Goal: Find contact information: Find contact information

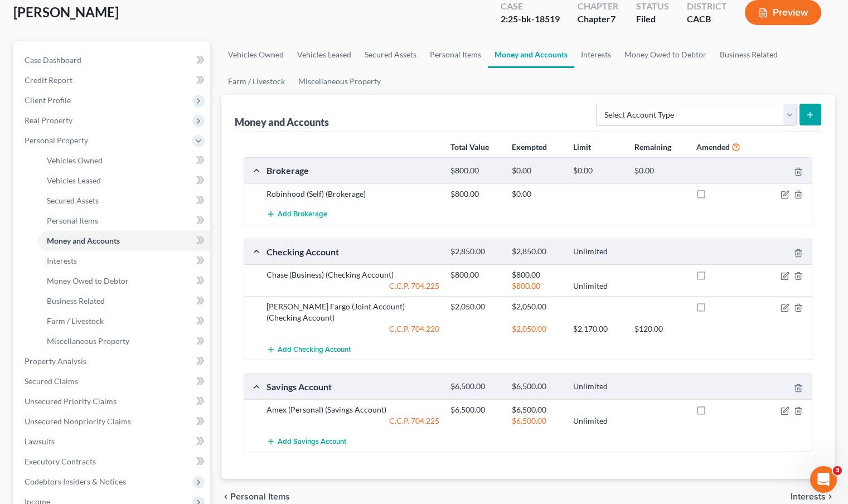
scroll to position [43, 0]
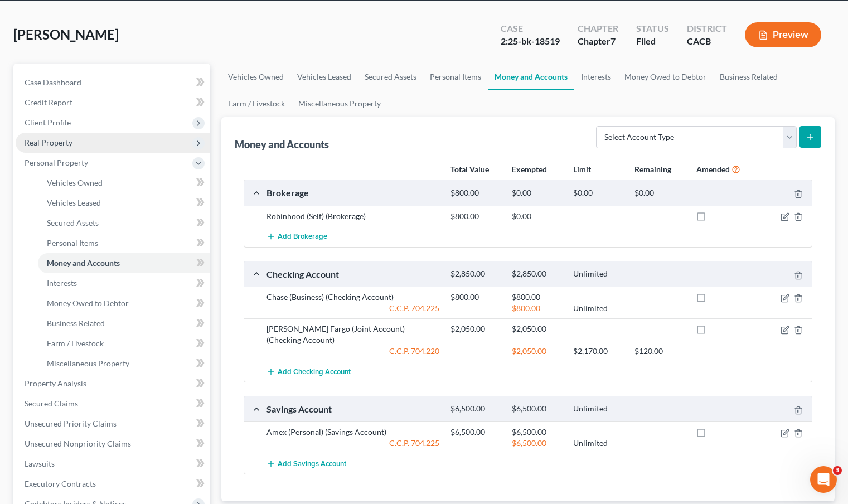
click at [51, 145] on span "Real Property" at bounding box center [49, 142] width 48 height 9
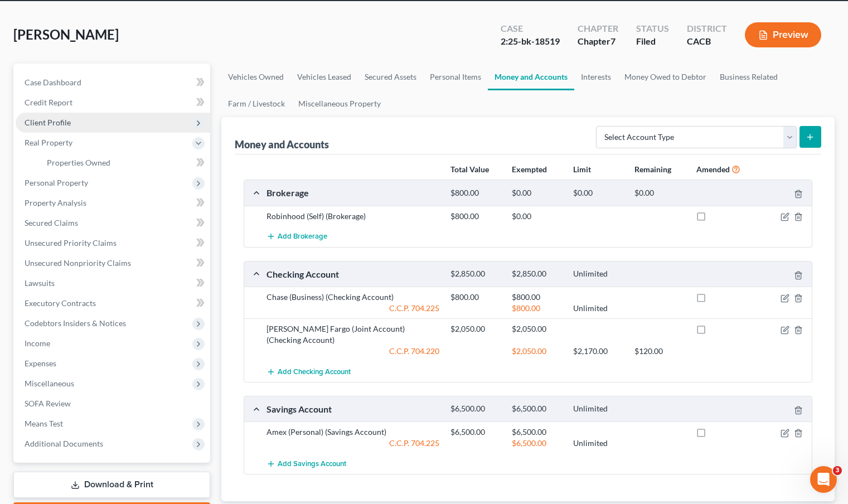
click at [74, 120] on span "Client Profile" at bounding box center [113, 123] width 195 height 20
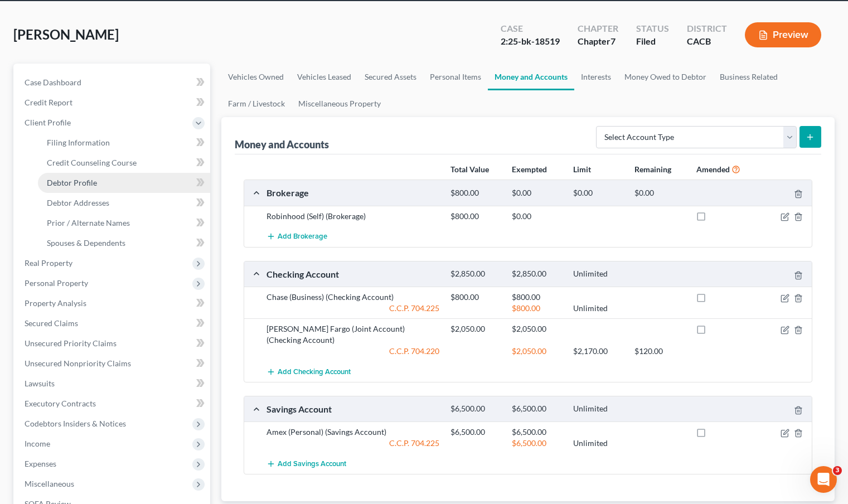
click at [101, 183] on link "Debtor Profile" at bounding box center [124, 183] width 172 height 20
select select "0"
select select "3"
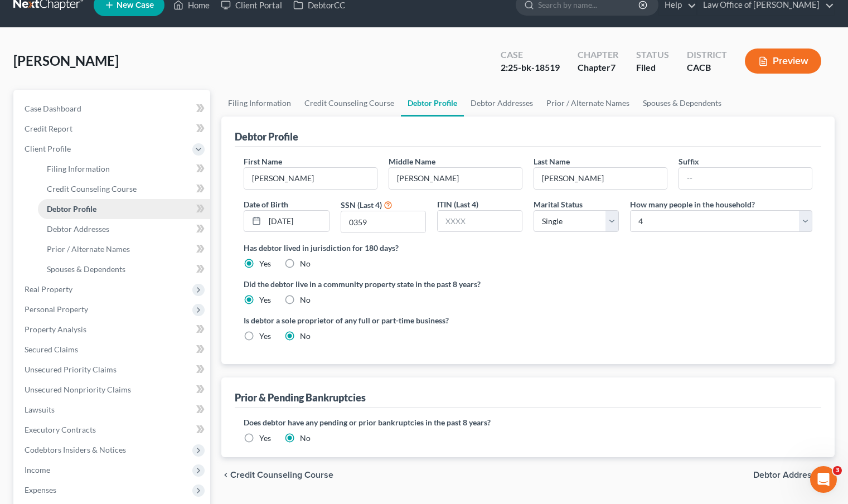
scroll to position [0, 0]
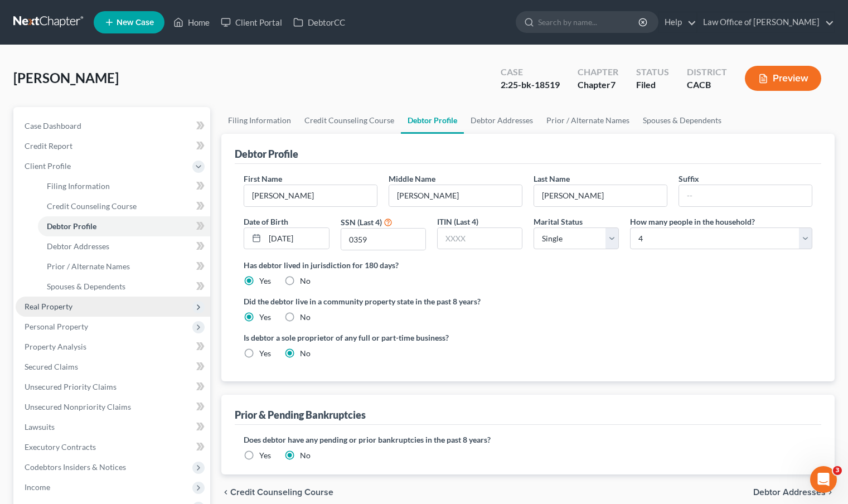
click at [95, 310] on span "Real Property" at bounding box center [113, 307] width 195 height 20
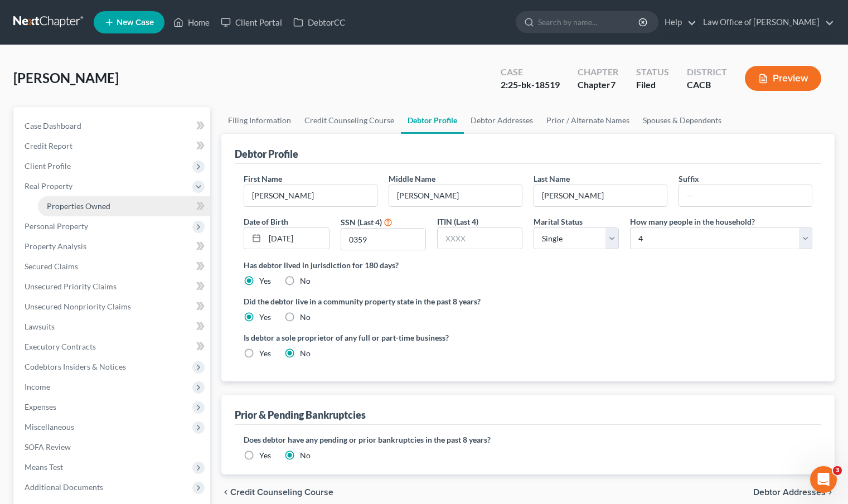
click at [82, 208] on span "Properties Owned" at bounding box center [79, 205] width 64 height 9
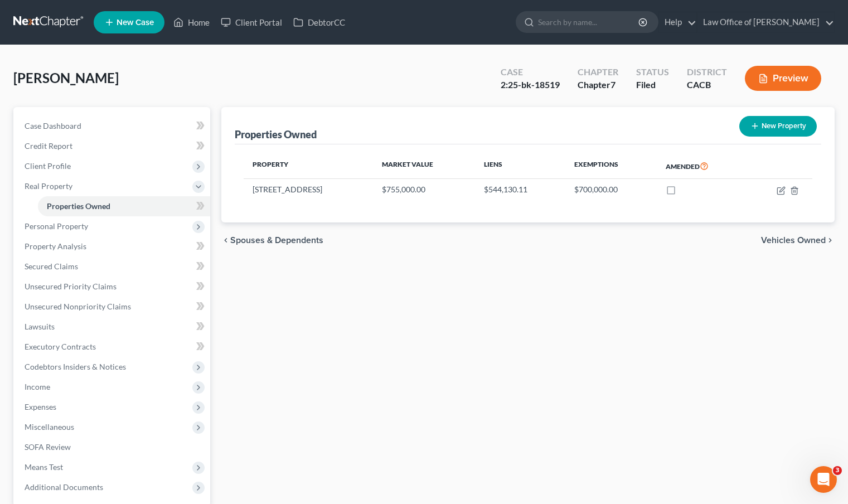
click at [43, 24] on link at bounding box center [48, 22] width 71 height 20
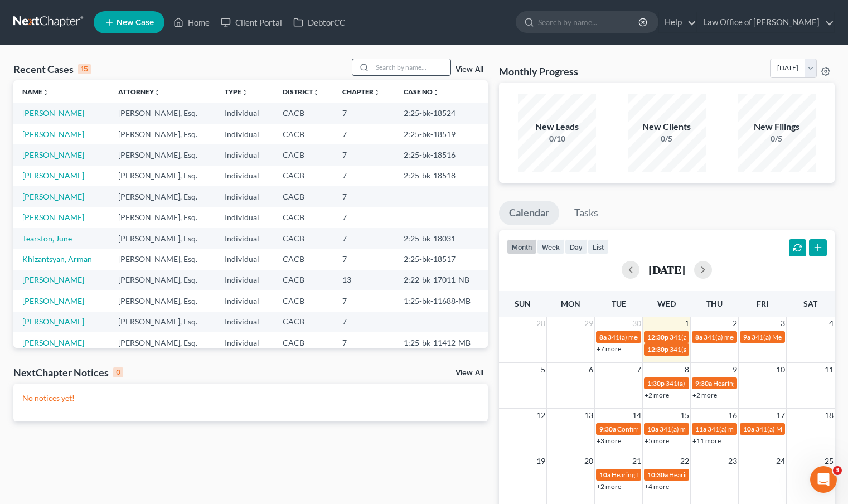
click at [372, 68] on div at bounding box center [362, 67] width 20 height 16
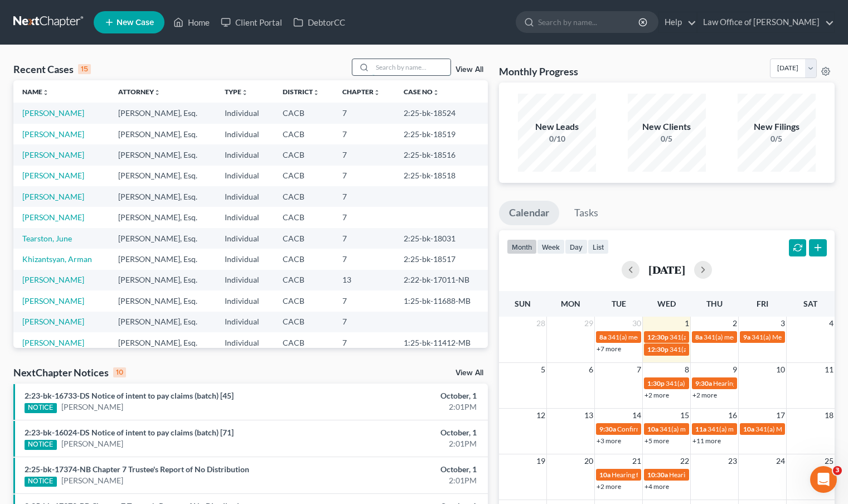
click at [377, 67] on input "search" at bounding box center [411, 67] width 78 height 16
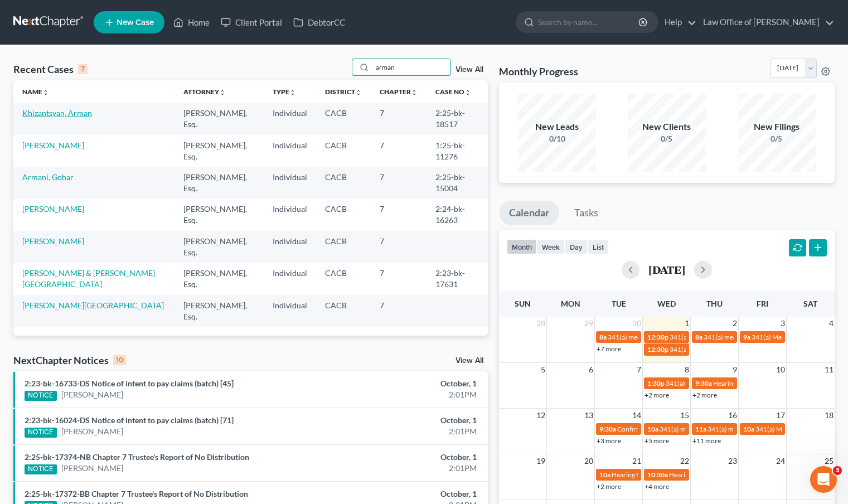
type input "arman"
click at [88, 113] on link "Khizantsyan, Arman" at bounding box center [57, 112] width 70 height 9
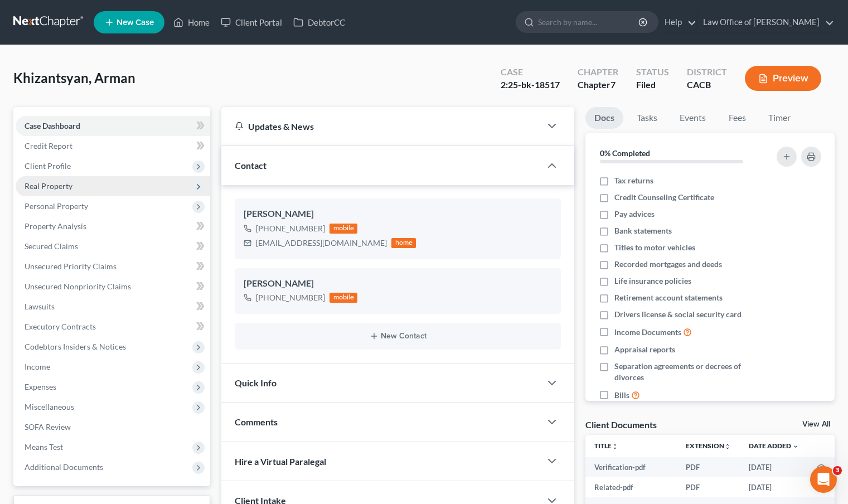
click at [90, 191] on span "Real Property" at bounding box center [113, 186] width 195 height 20
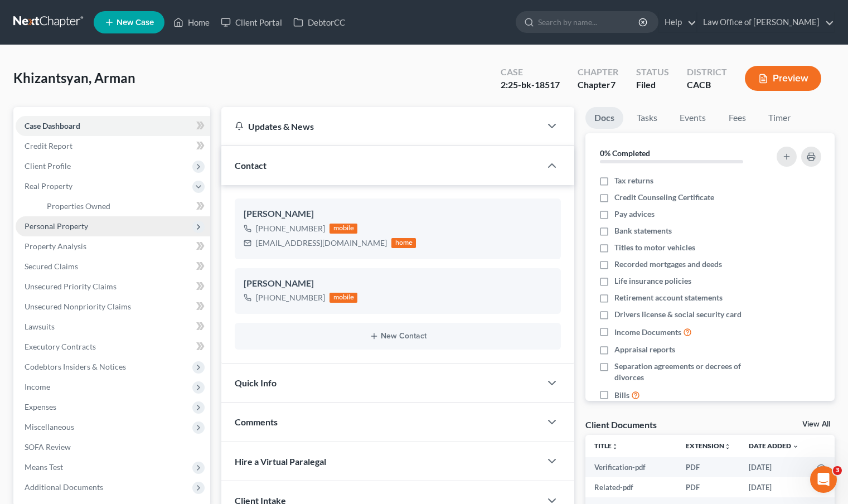
click at [71, 227] on span "Personal Property" at bounding box center [57, 225] width 64 height 9
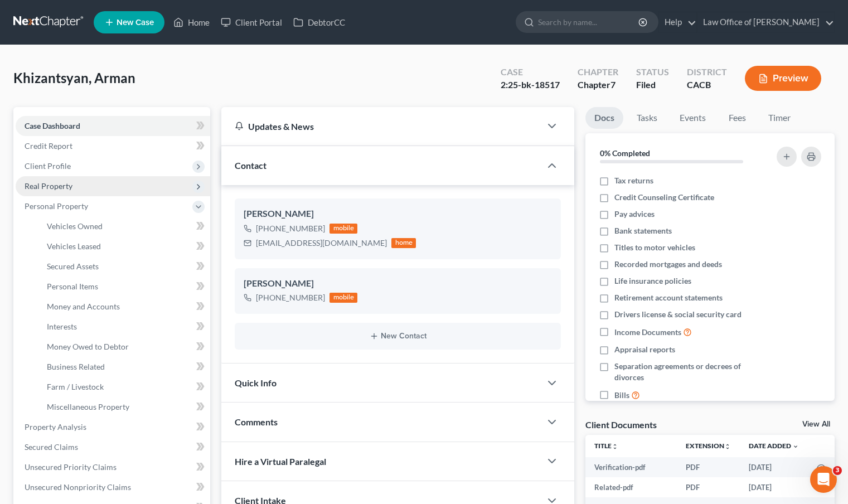
click at [52, 190] on span "Real Property" at bounding box center [49, 185] width 48 height 9
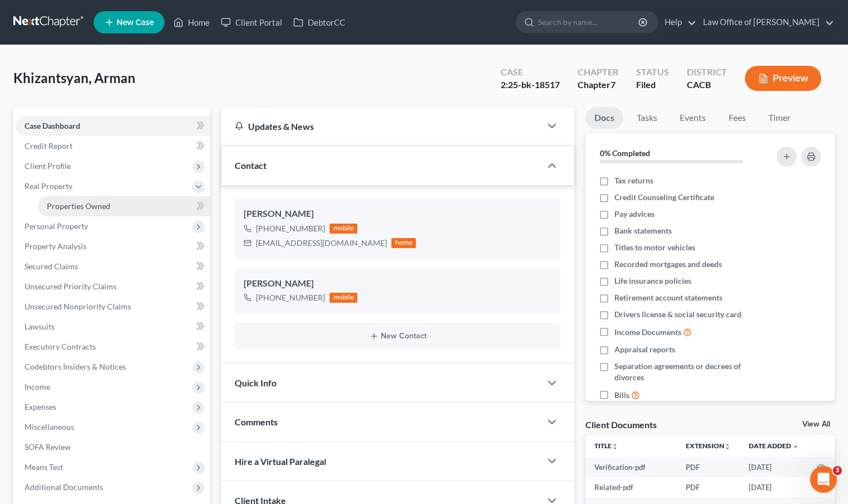
click at [60, 206] on span "Properties Owned" at bounding box center [79, 205] width 64 height 9
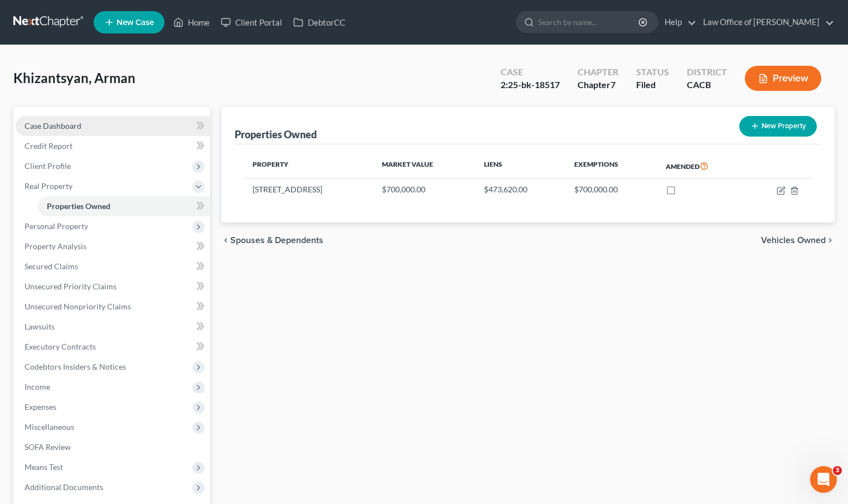
click at [55, 122] on span "Case Dashboard" at bounding box center [53, 125] width 57 height 9
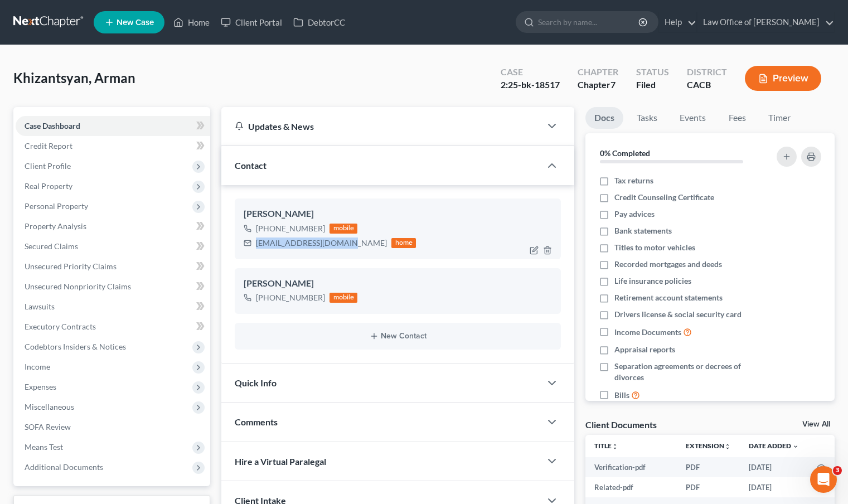
drag, startPoint x: 343, startPoint y: 243, endPoint x: 254, endPoint y: 241, distance: 89.2
click at [254, 241] on div "aroyanyelena@gmail.com home" at bounding box center [330, 243] width 172 height 14
copy div "aroyanyelena@gmail.com"
click at [85, 210] on span "Personal Property" at bounding box center [57, 205] width 64 height 9
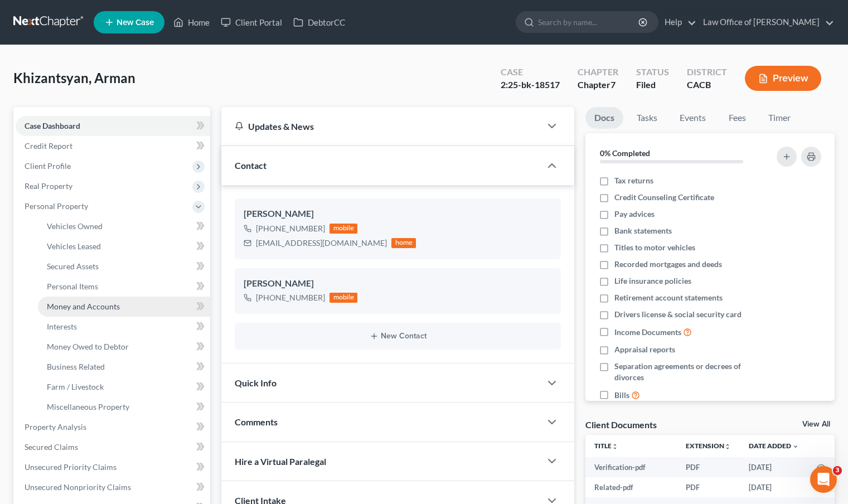
click at [92, 308] on span "Money and Accounts" at bounding box center [83, 306] width 73 height 9
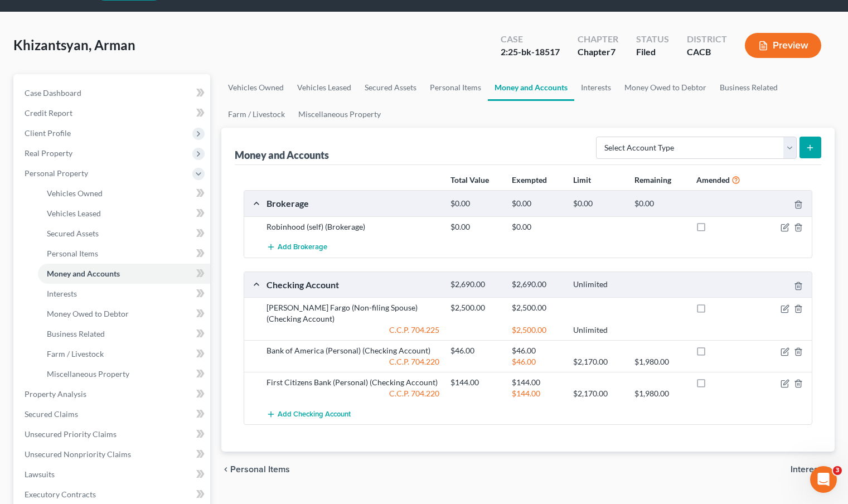
scroll to position [93, 0]
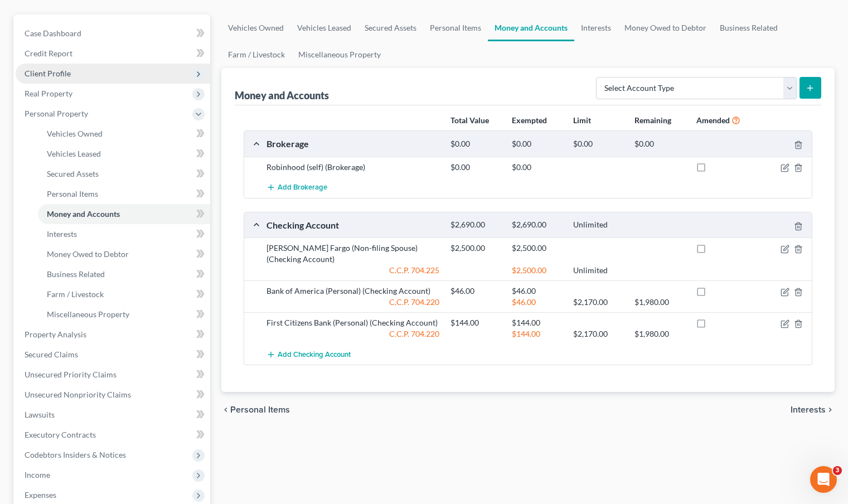
click at [54, 72] on span "Client Profile" at bounding box center [48, 73] width 46 height 9
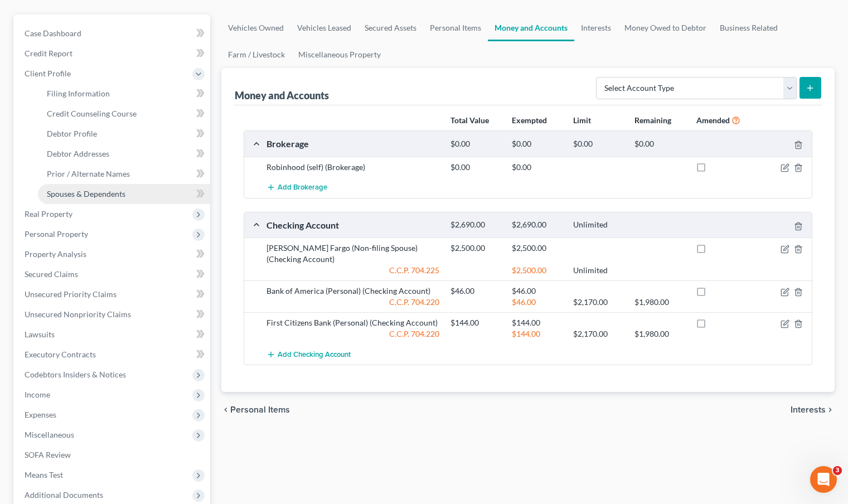
click at [91, 192] on span "Spouses & Dependents" at bounding box center [86, 193] width 79 height 9
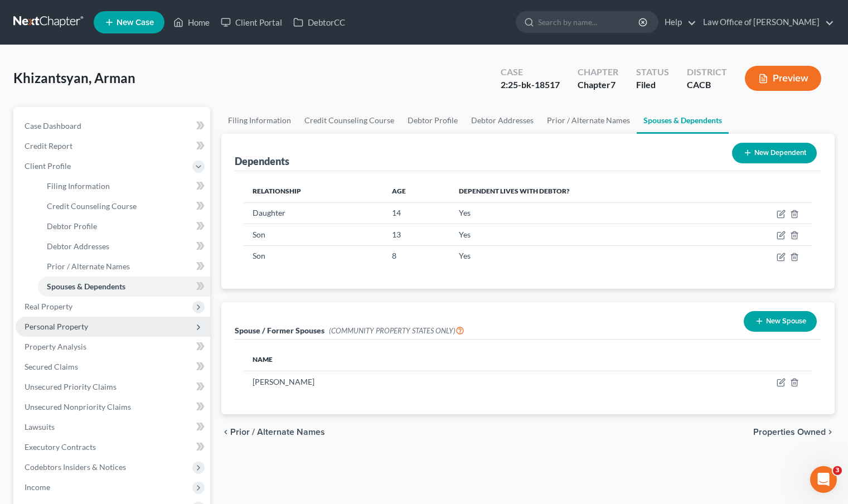
click at [57, 333] on span "Personal Property" at bounding box center [113, 327] width 195 height 20
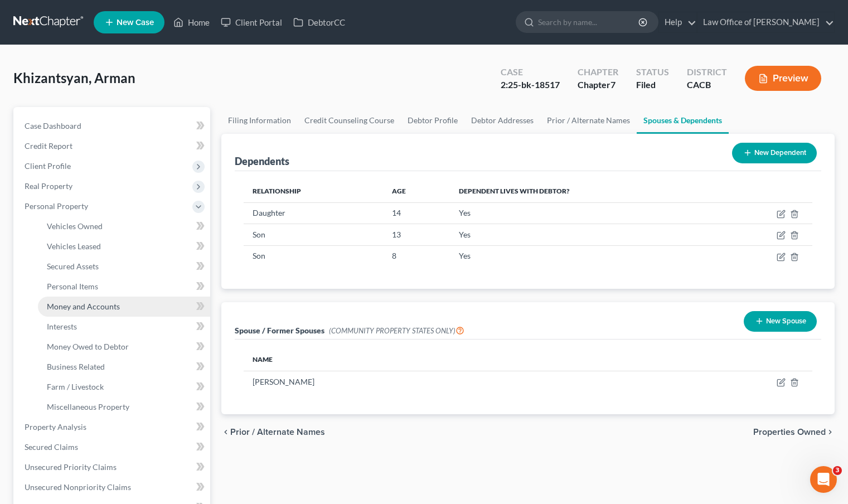
click at [104, 309] on span "Money and Accounts" at bounding box center [83, 306] width 73 height 9
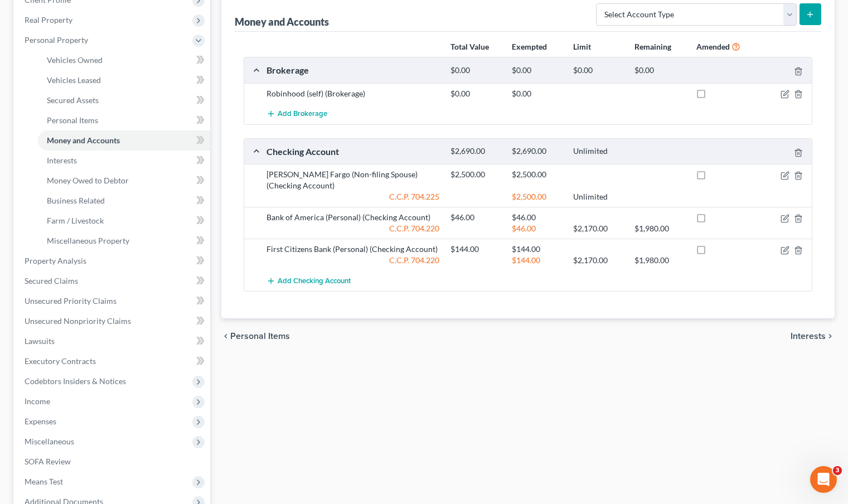
scroll to position [216, 0]
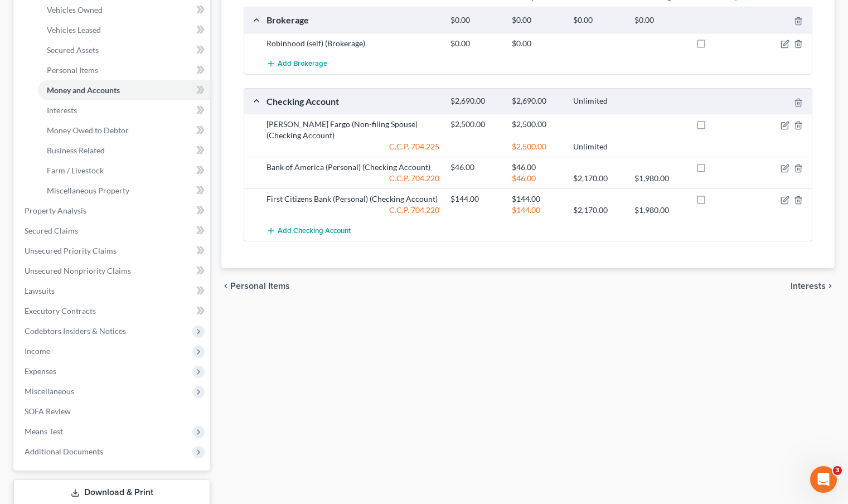
click at [412, 314] on div "Vehicles Owned Vehicles Leased Secured Assets Personal Items Money and Accounts…" at bounding box center [528, 213] width 624 height 644
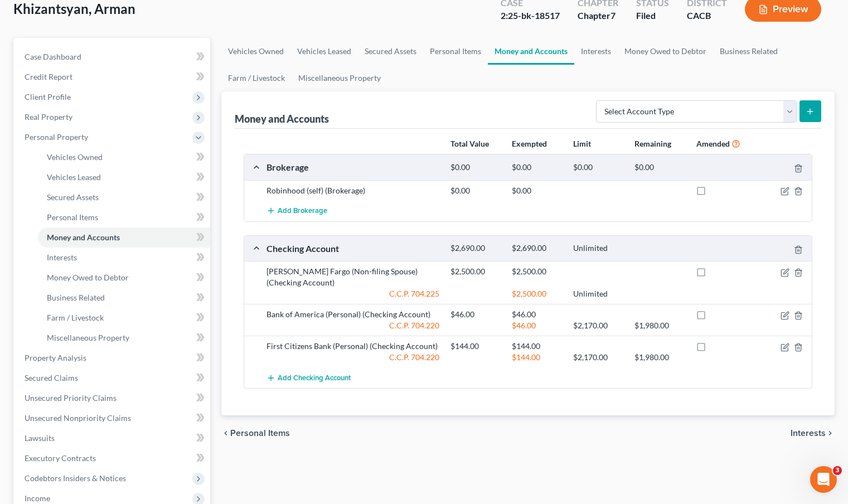
scroll to position [0, 0]
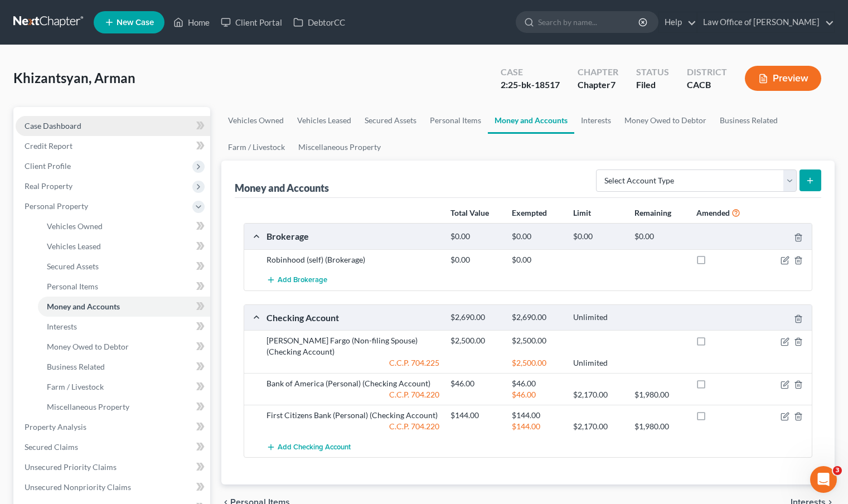
click at [66, 124] on span "Case Dashboard" at bounding box center [53, 125] width 57 height 9
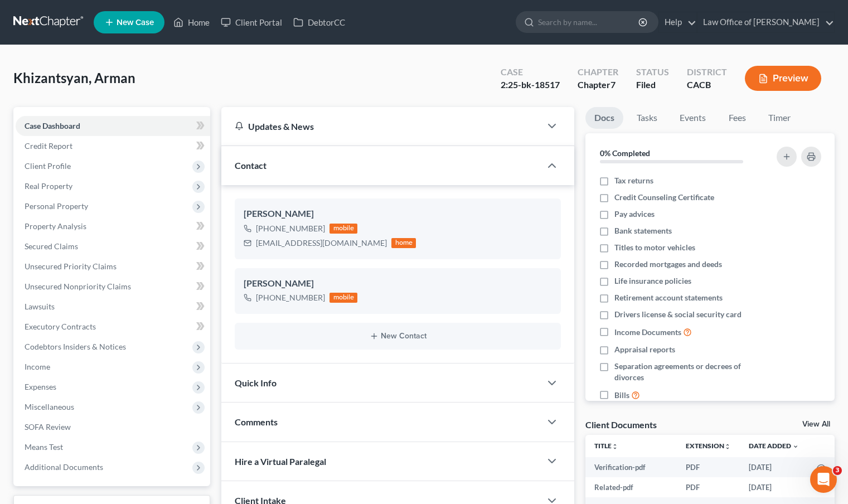
click at [47, 22] on link at bounding box center [48, 22] width 71 height 20
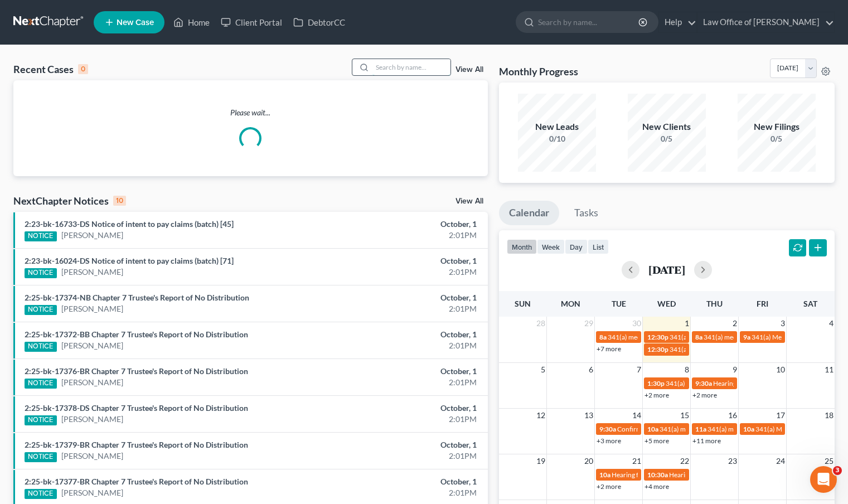
click at [411, 67] on input "search" at bounding box center [411, 67] width 78 height 16
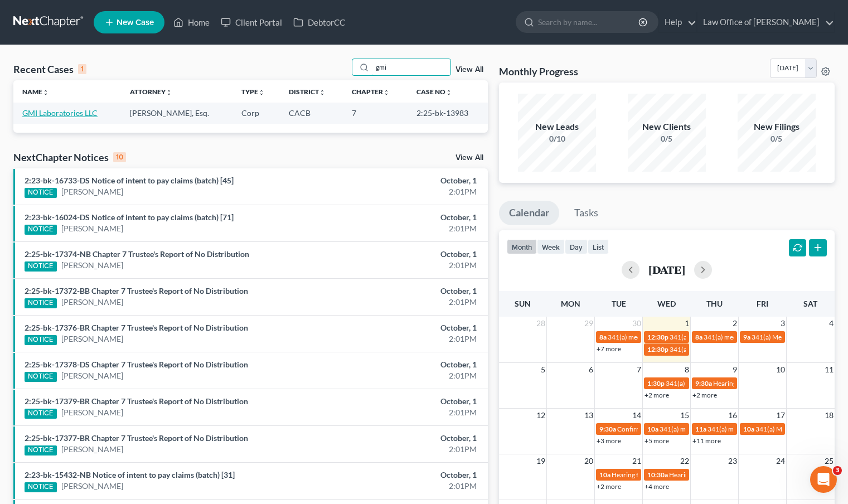
type input "gmi"
click at [66, 113] on link "GMI Laboratories LLC" at bounding box center [59, 112] width 75 height 9
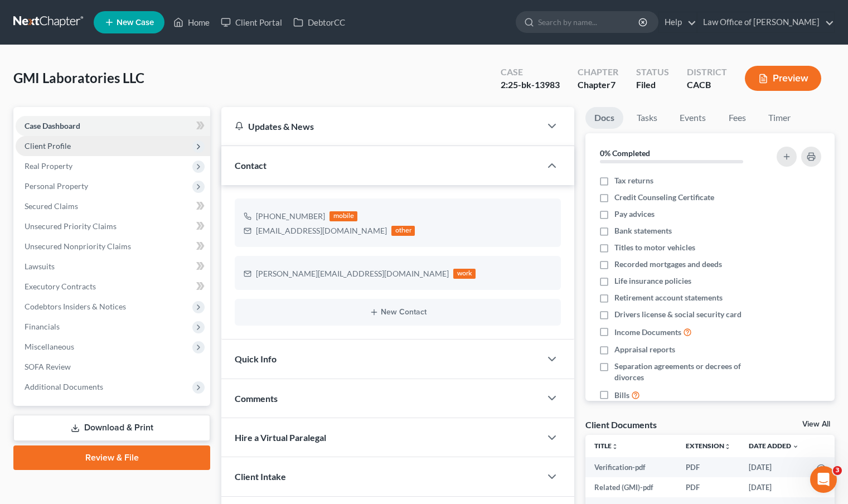
click at [47, 144] on span "Client Profile" at bounding box center [48, 145] width 46 height 9
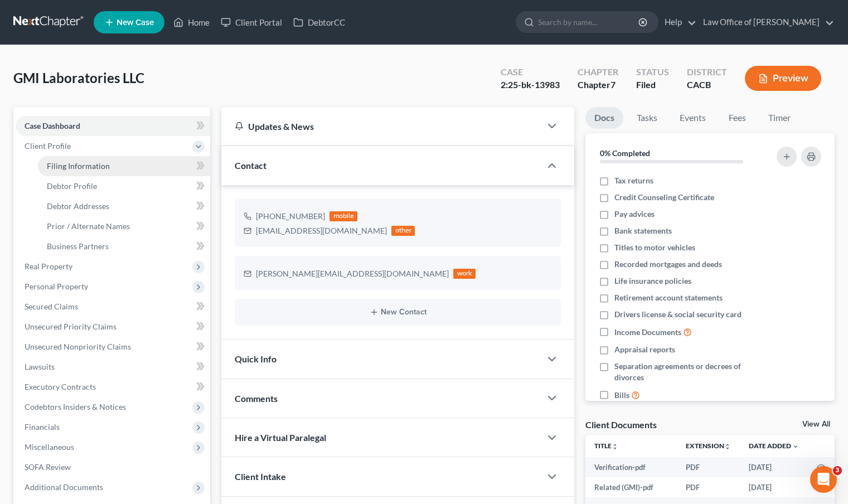
click at [69, 167] on span "Filing Information" at bounding box center [78, 165] width 63 height 9
select select "3"
select select "1"
select select "0"
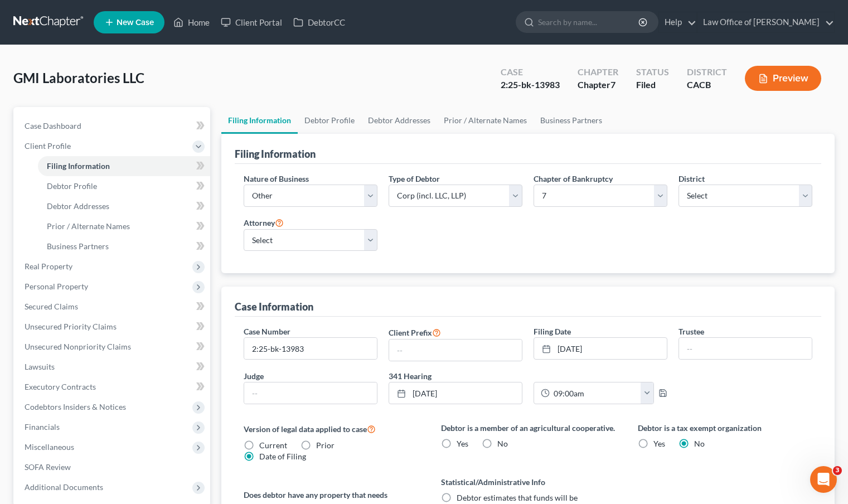
click at [498, 225] on div "Nature of Business Select Clearing Bank Commodity Broker Health Care Business O…" at bounding box center [528, 217] width 580 height 88
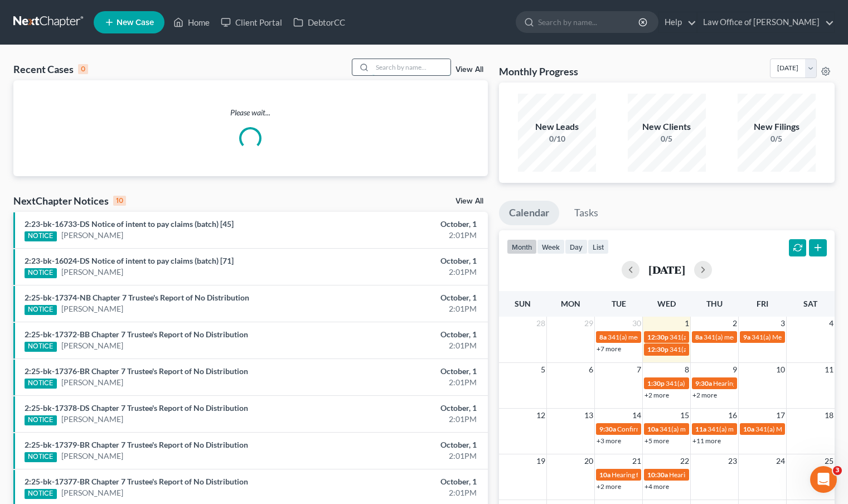
click at [432, 64] on input "search" at bounding box center [411, 67] width 78 height 16
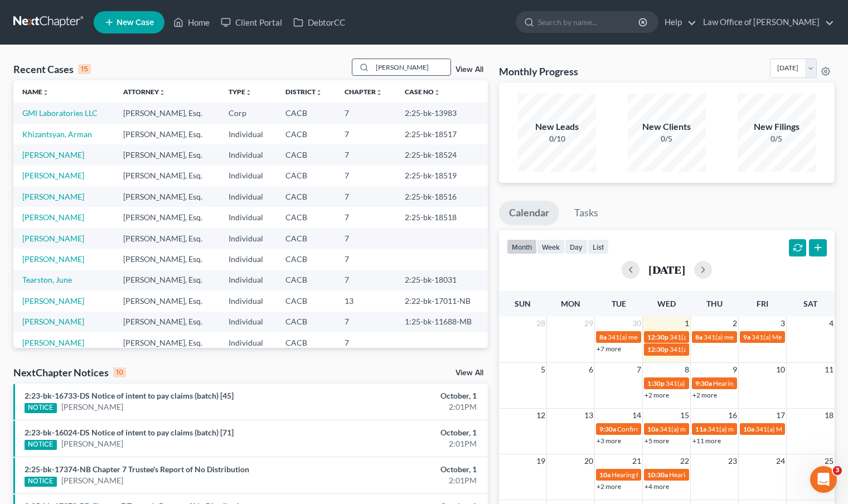
type input "RYAN"
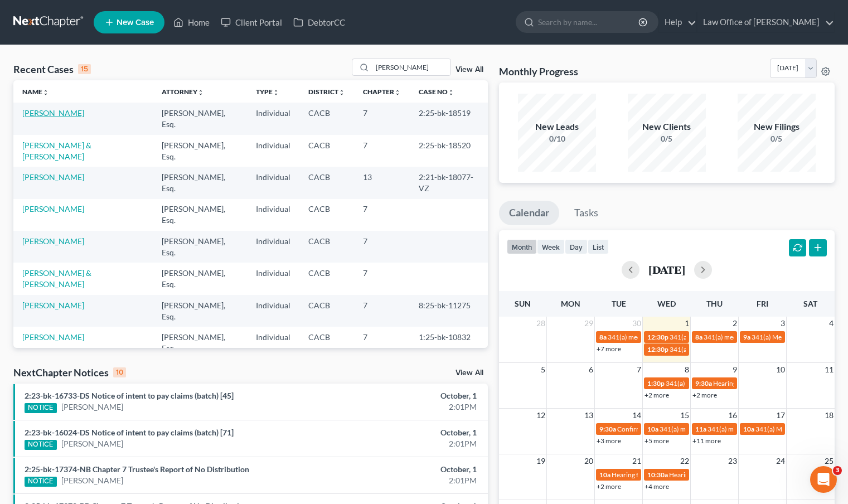
click at [38, 116] on link "[PERSON_NAME]" at bounding box center [53, 112] width 62 height 9
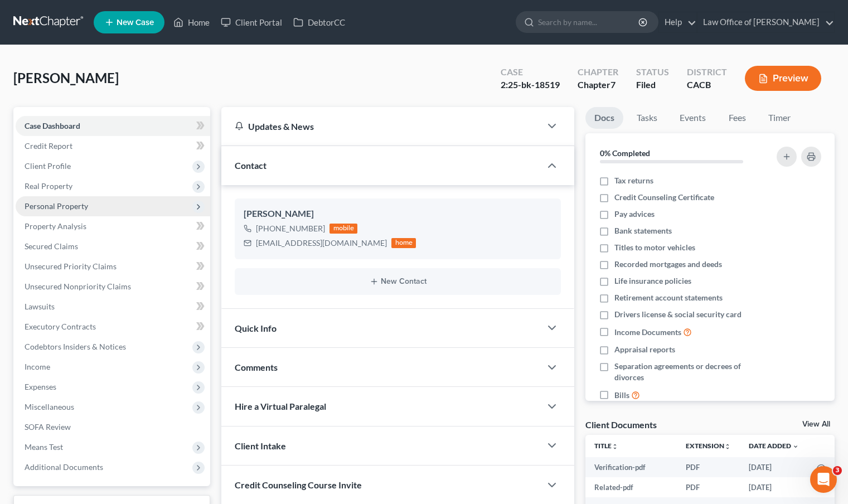
click at [56, 203] on span "Personal Property" at bounding box center [57, 205] width 64 height 9
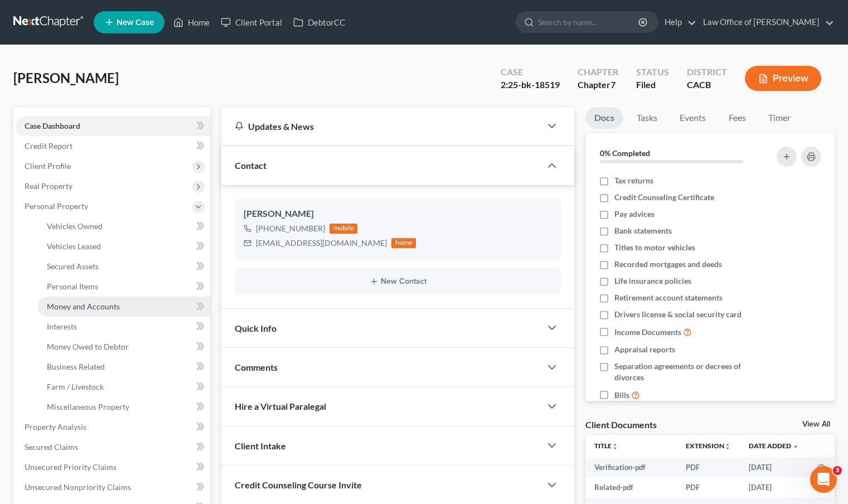
click at [79, 308] on span "Money and Accounts" at bounding box center [83, 306] width 73 height 9
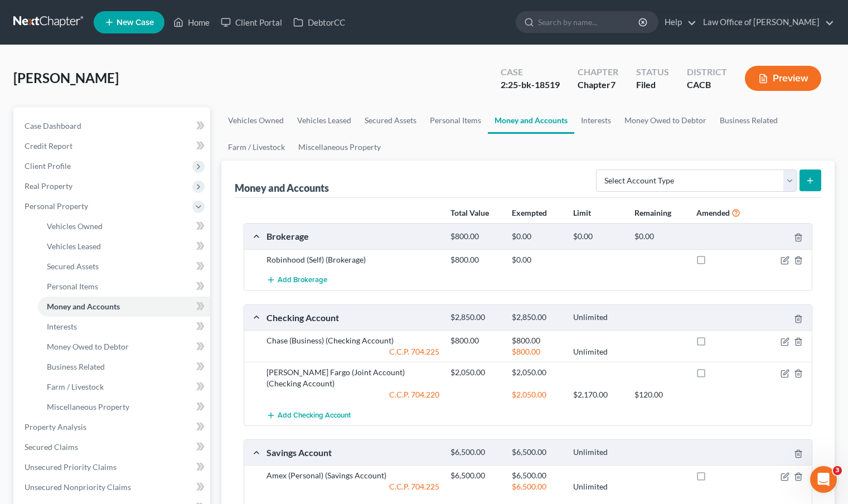
click at [48, 27] on link at bounding box center [48, 22] width 71 height 20
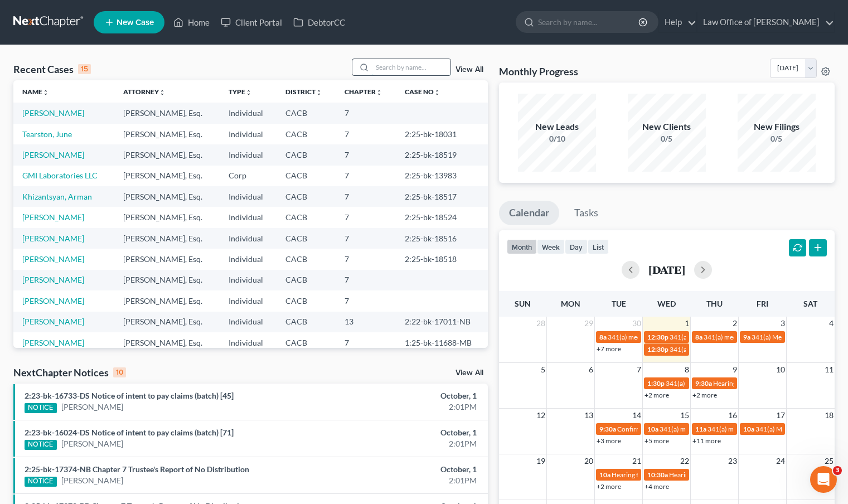
click at [390, 68] on input "search" at bounding box center [411, 67] width 78 height 16
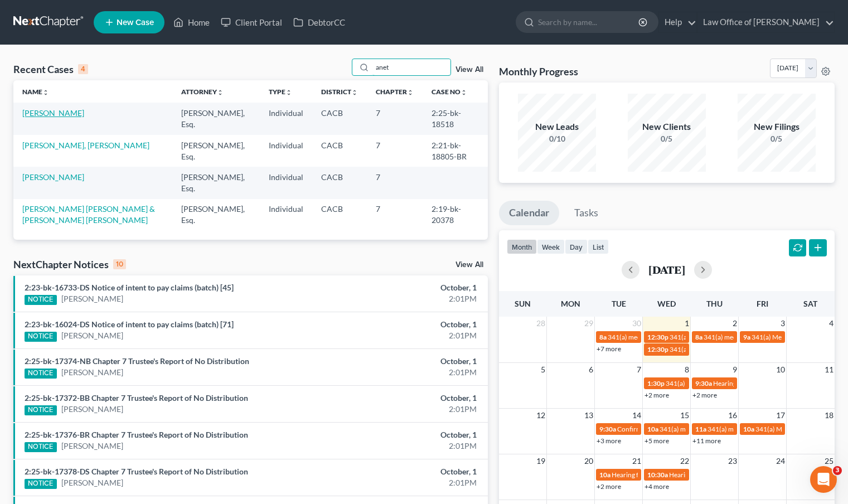
type input "anet"
click at [69, 114] on link "[PERSON_NAME]" at bounding box center [53, 112] width 62 height 9
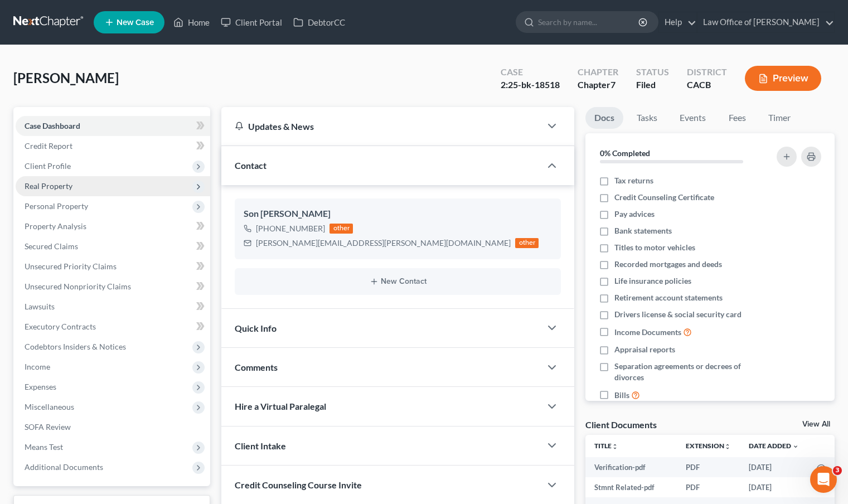
click at [77, 190] on span "Real Property" at bounding box center [113, 186] width 195 height 20
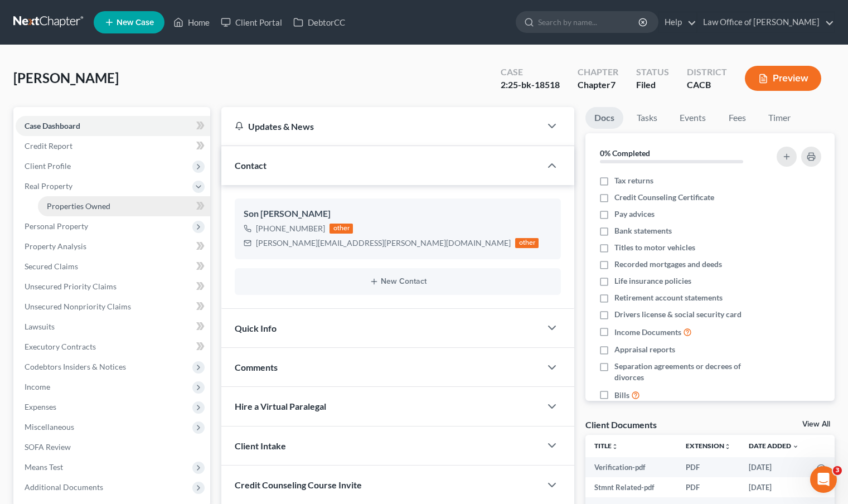
click at [78, 207] on span "Properties Owned" at bounding box center [79, 205] width 64 height 9
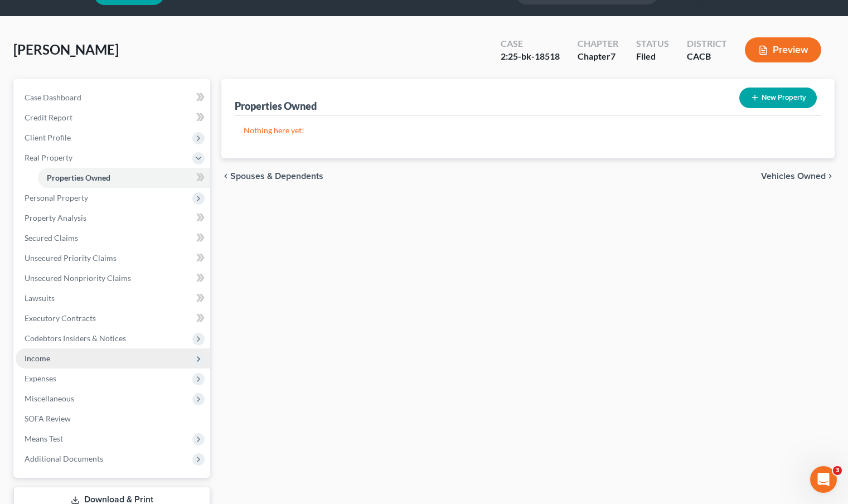
scroll to position [84, 0]
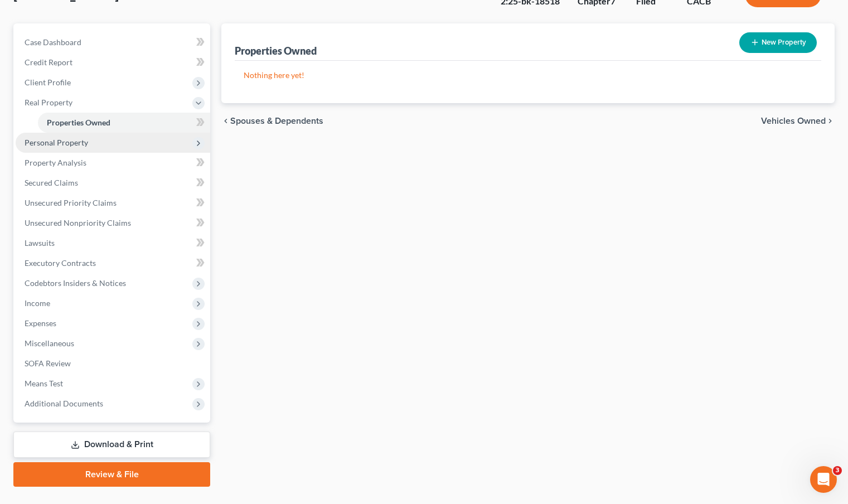
click at [88, 143] on span "Personal Property" at bounding box center [113, 143] width 195 height 20
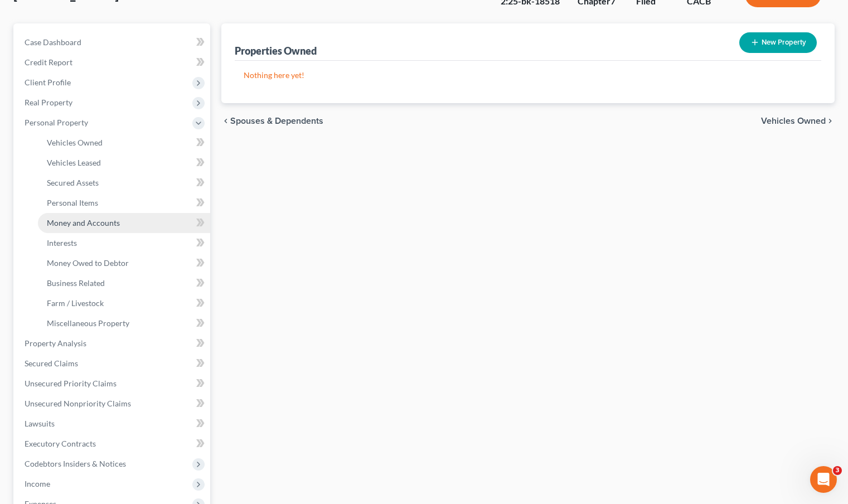
click at [95, 229] on link "Money and Accounts" at bounding box center [124, 223] width 172 height 20
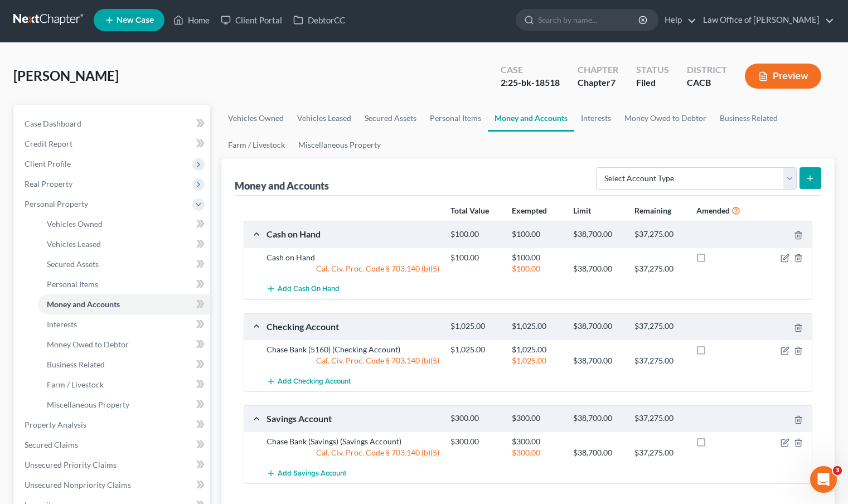
scroll to position [79, 0]
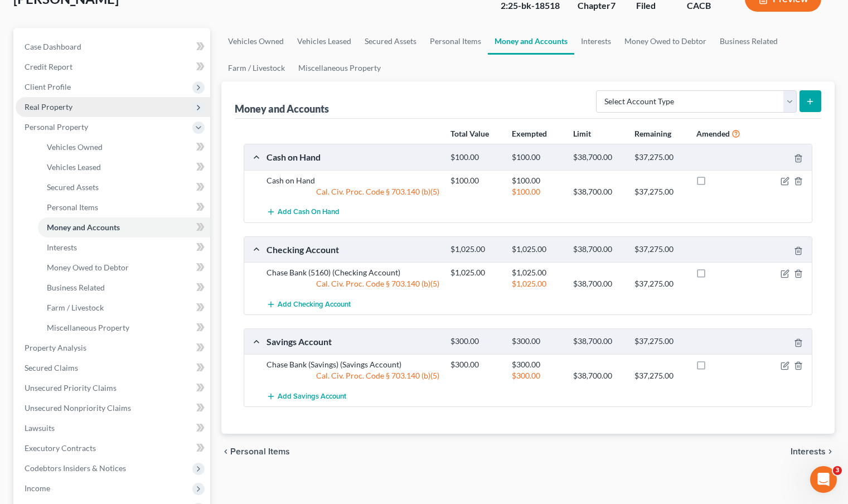
click at [91, 113] on span "Real Property" at bounding box center [113, 107] width 195 height 20
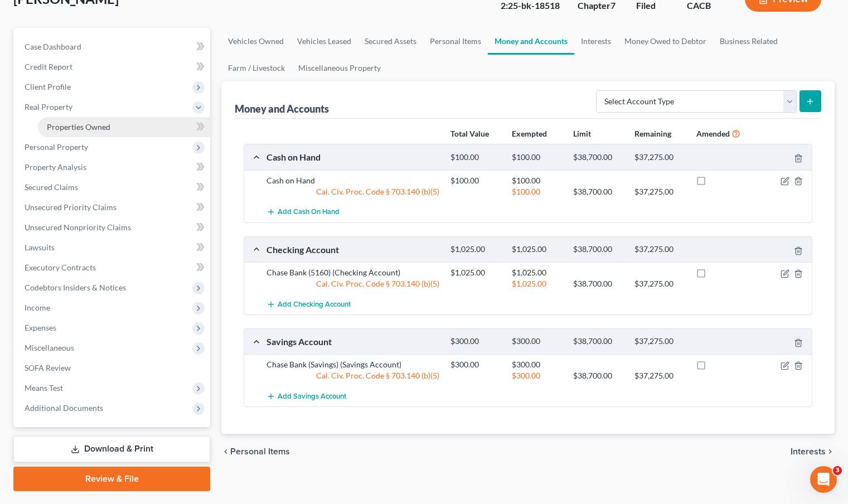
click at [90, 125] on span "Properties Owned" at bounding box center [79, 126] width 64 height 9
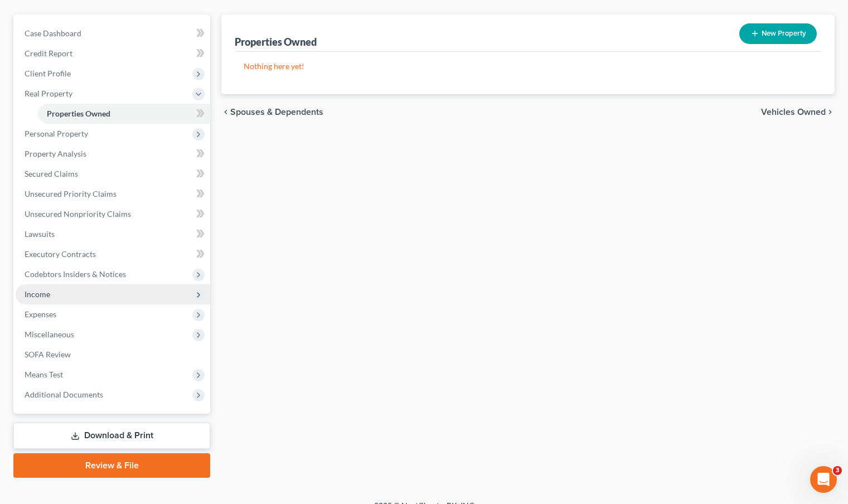
scroll to position [93, 0]
click at [75, 296] on span "Income" at bounding box center [113, 294] width 195 height 20
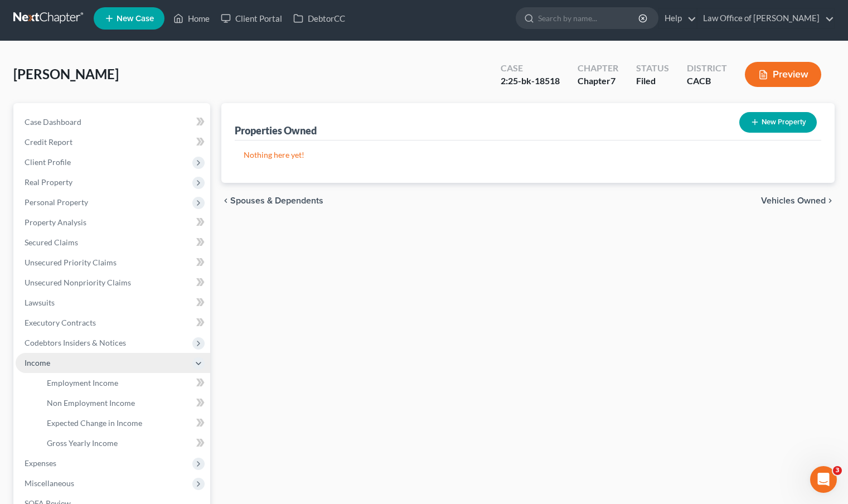
scroll to position [0, 0]
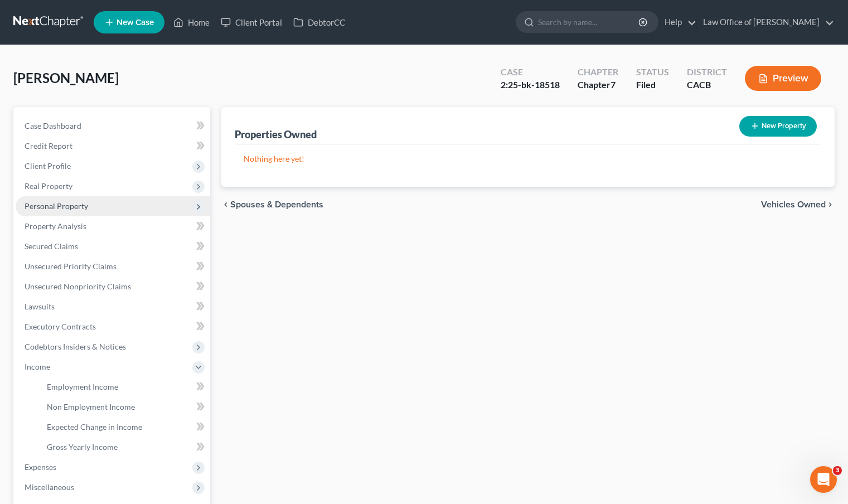
click at [84, 207] on span "Personal Property" at bounding box center [57, 205] width 64 height 9
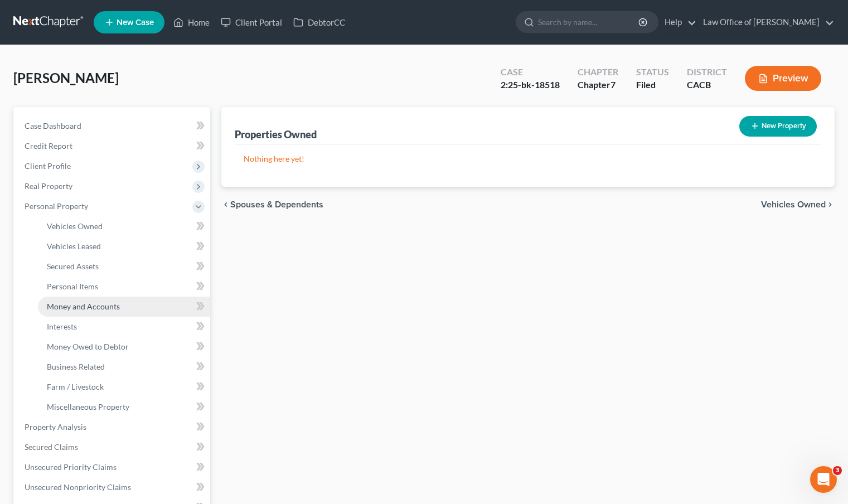
click at [86, 308] on span "Money and Accounts" at bounding box center [83, 306] width 73 height 9
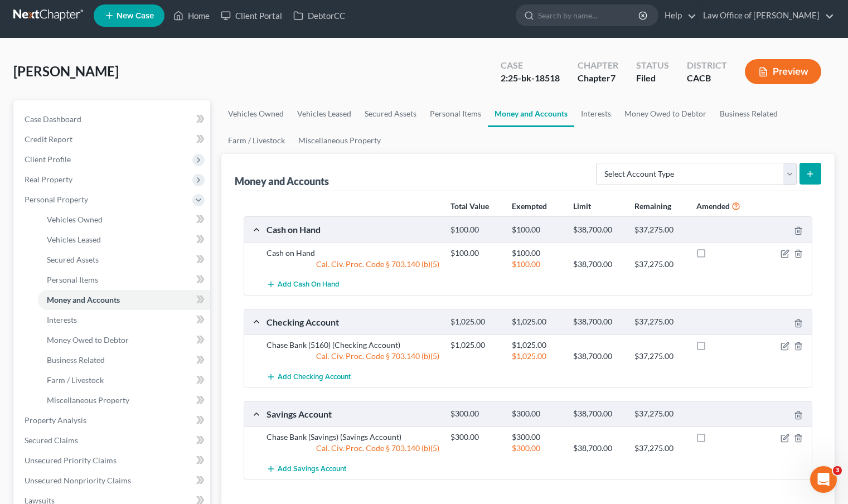
scroll to position [15, 0]
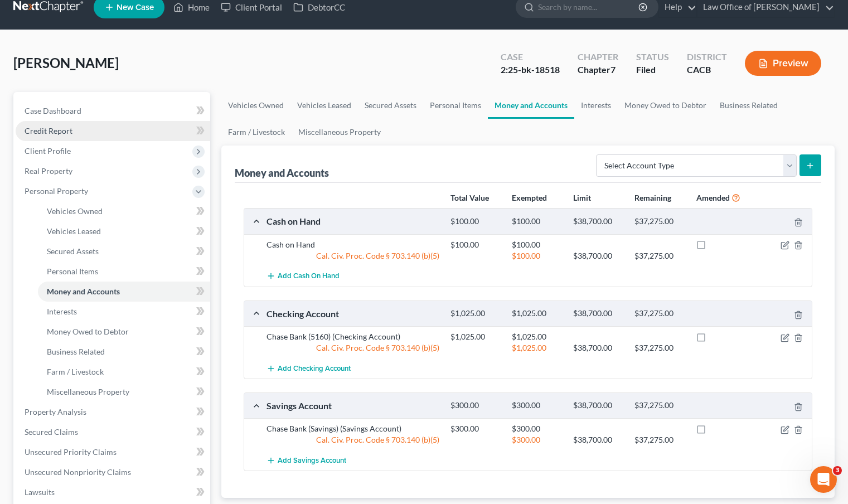
click at [59, 128] on span "Credit Report" at bounding box center [49, 130] width 48 height 9
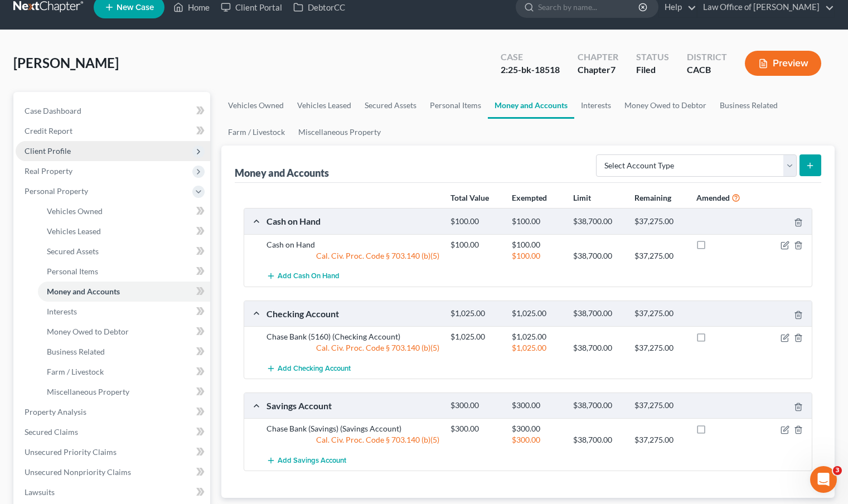
click at [56, 147] on span "Client Profile" at bounding box center [48, 150] width 46 height 9
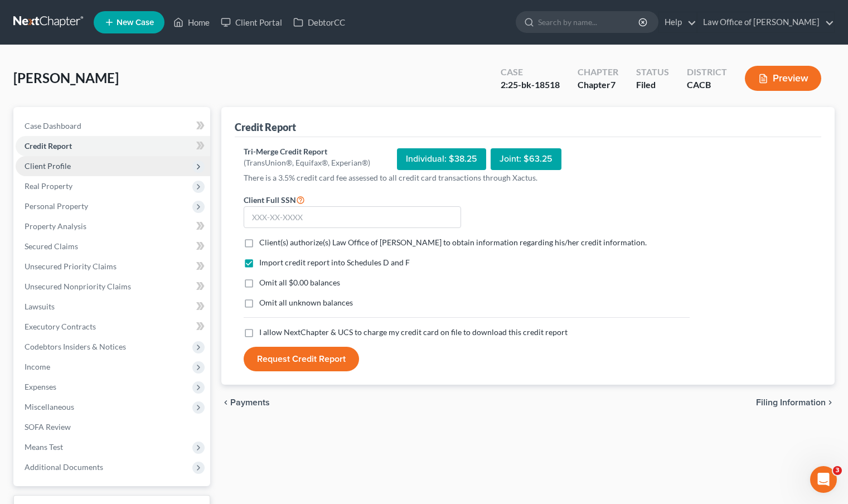
click at [64, 164] on span "Client Profile" at bounding box center [48, 165] width 46 height 9
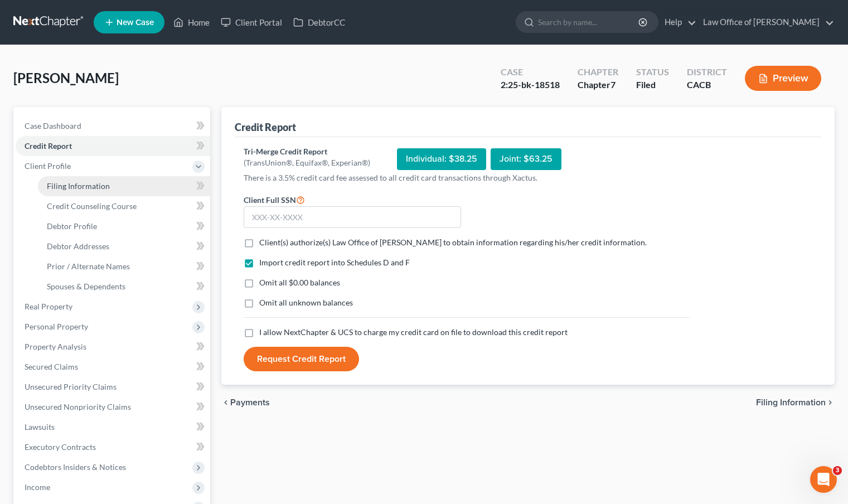
click at [107, 188] on span "Filing Information" at bounding box center [78, 185] width 63 height 9
select select "1"
select select "0"
select select "4"
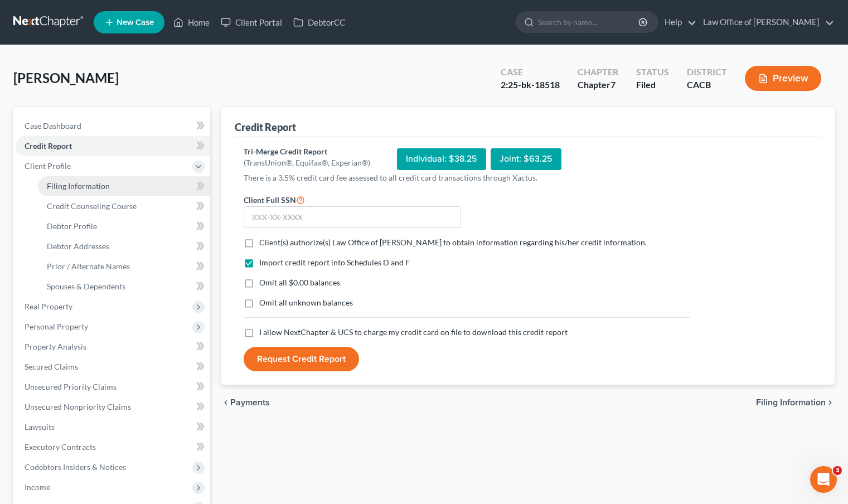
select select "0"
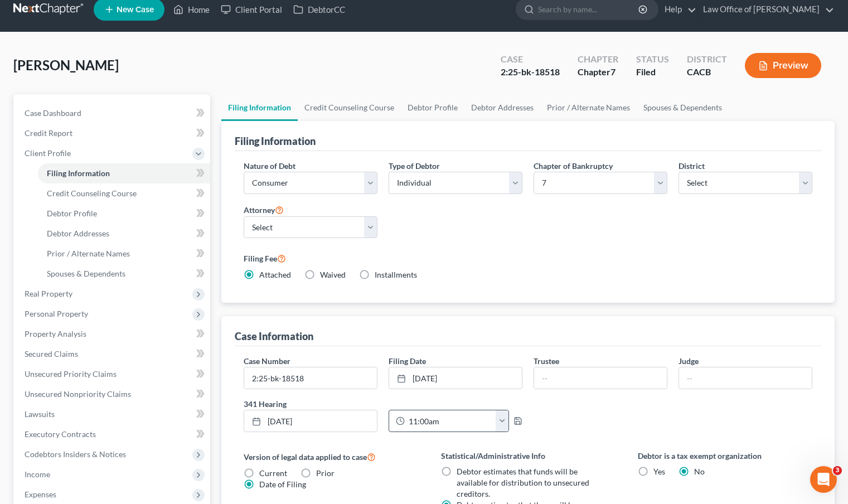
scroll to position [21, 0]
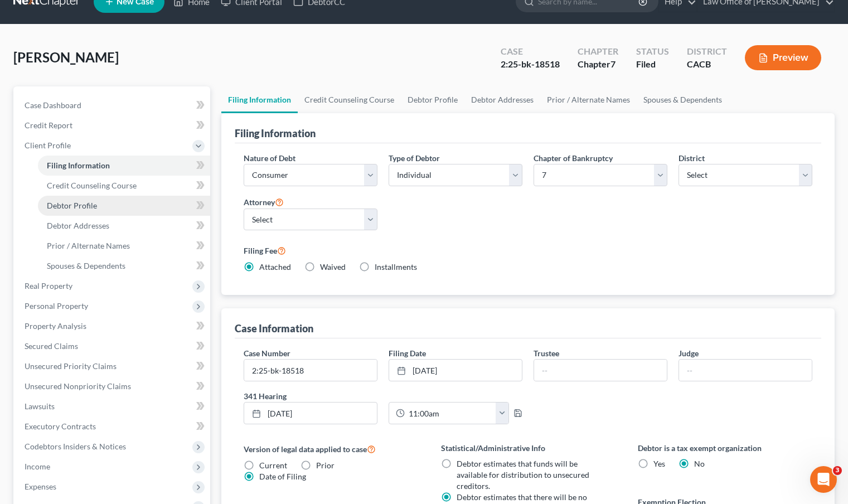
click at [101, 206] on link "Debtor Profile" at bounding box center [124, 206] width 172 height 20
select select "3"
select select "1"
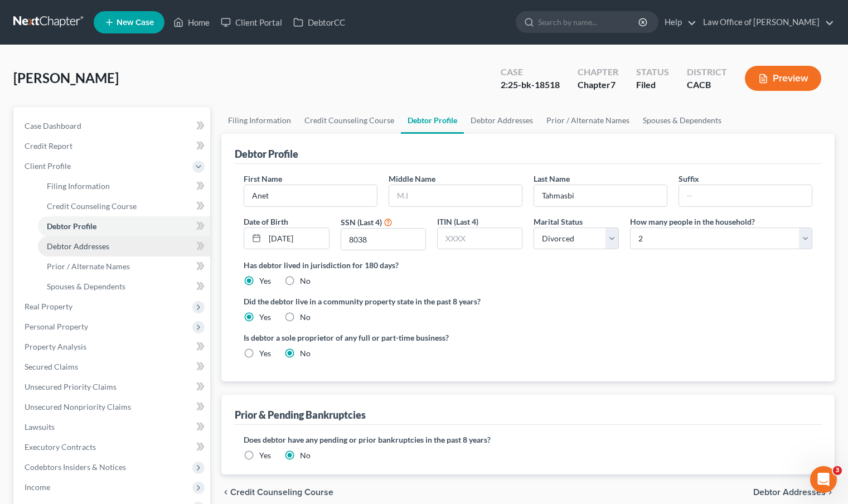
click at [86, 246] on span "Debtor Addresses" at bounding box center [78, 245] width 62 height 9
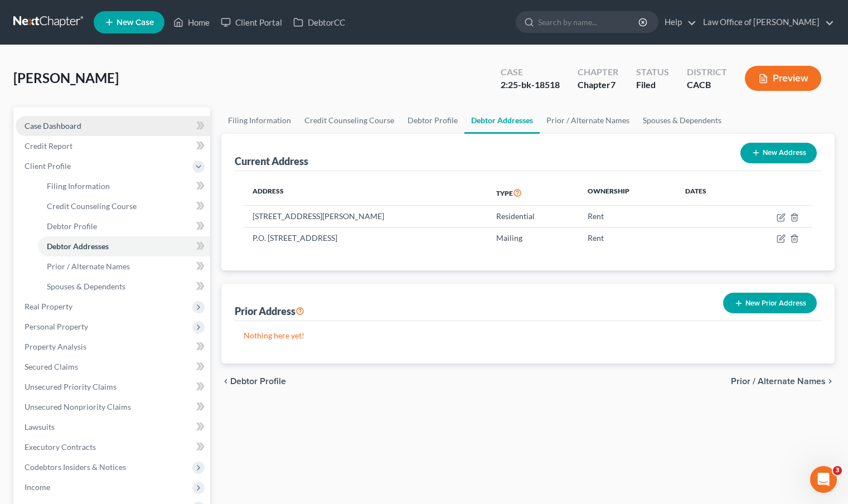
click at [79, 124] on span "Case Dashboard" at bounding box center [53, 125] width 57 height 9
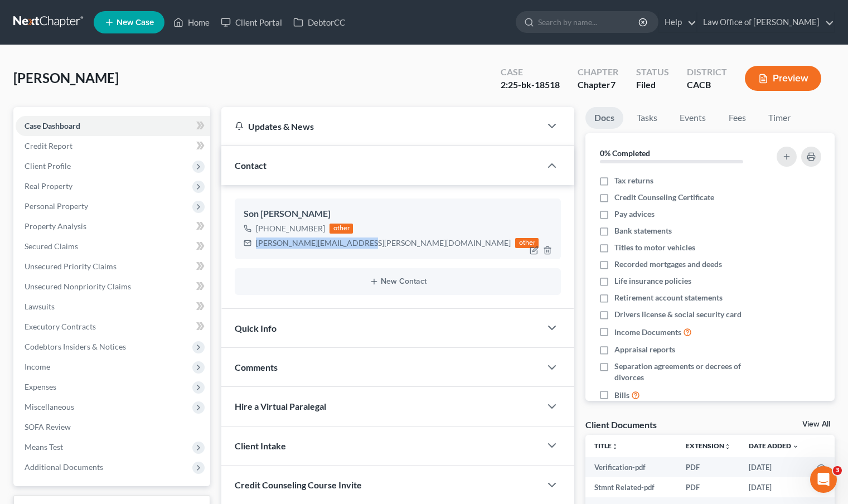
drag, startPoint x: 261, startPoint y: 244, endPoint x: 356, endPoint y: 244, distance: 94.8
click at [356, 244] on div "[PERSON_NAME][EMAIL_ADDRESS][PERSON_NAME][DOMAIN_NAME]" at bounding box center [383, 242] width 255 height 11
copy div "[PERSON_NAME][EMAIL_ADDRESS][PERSON_NAME][DOMAIN_NAME]"
click at [59, 24] on link at bounding box center [48, 22] width 71 height 20
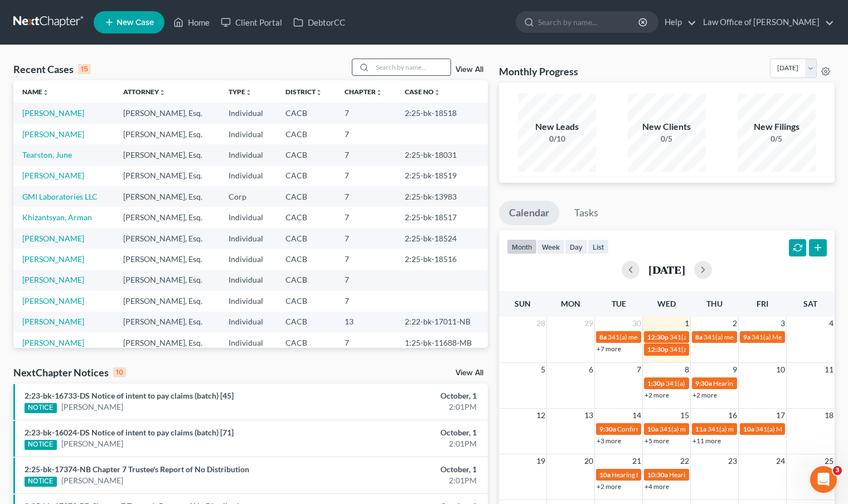
click at [416, 71] on input "search" at bounding box center [411, 67] width 78 height 16
type input "ryan"
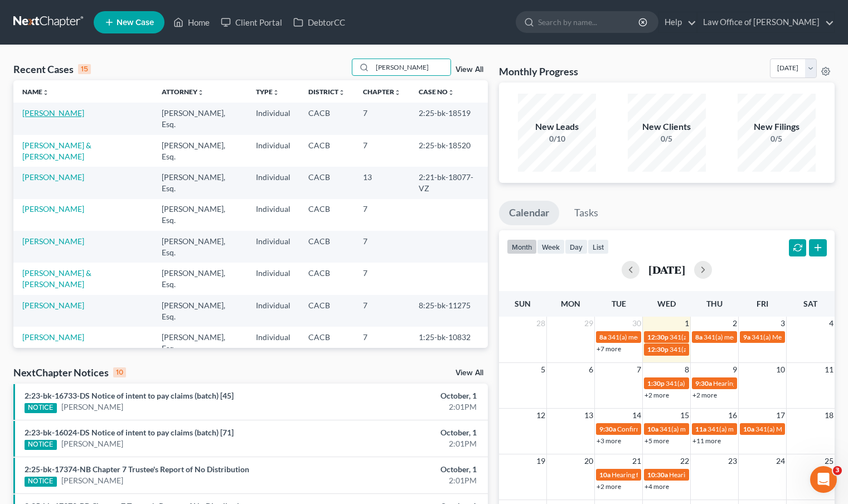
click at [54, 113] on link "[PERSON_NAME]" at bounding box center [53, 112] width 62 height 9
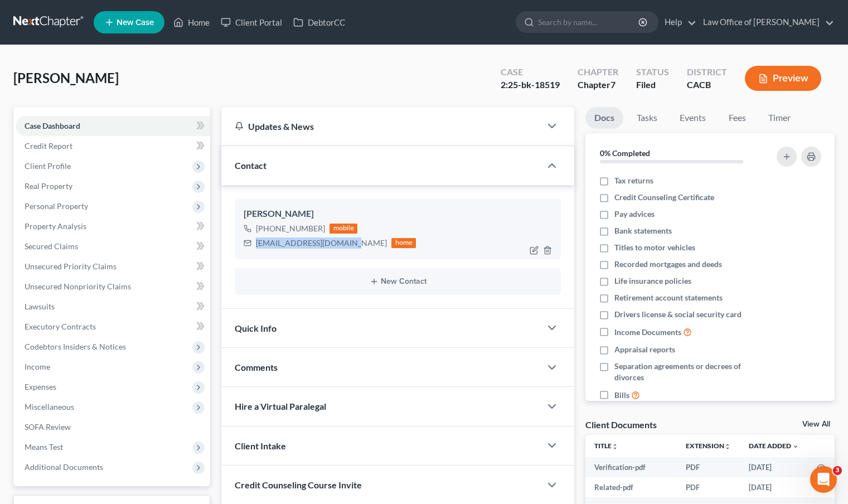
drag, startPoint x: 258, startPoint y: 246, endPoint x: 353, endPoint y: 243, distance: 94.8
click at [353, 243] on div "Ryanwarren026@gmail.com home" at bounding box center [330, 243] width 172 height 14
copy div "[EMAIL_ADDRESS][DOMAIN_NAME]"
click at [45, 17] on link at bounding box center [48, 22] width 71 height 20
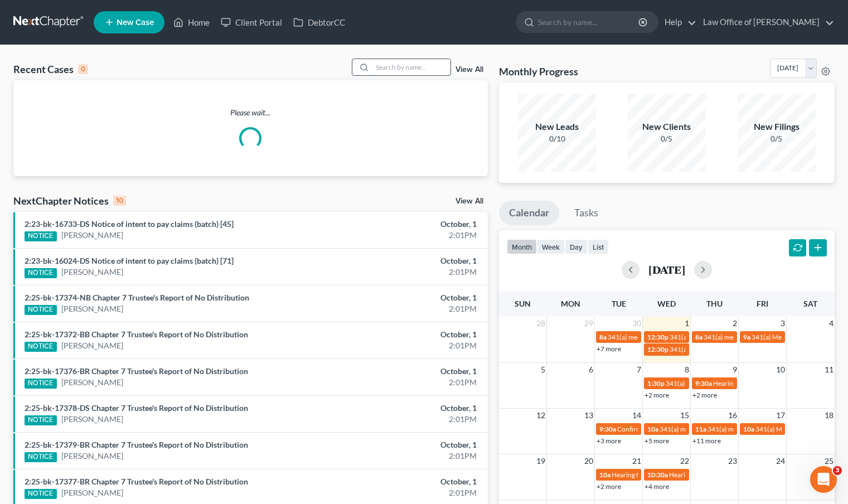
click at [409, 59] on input "search" at bounding box center [411, 67] width 78 height 16
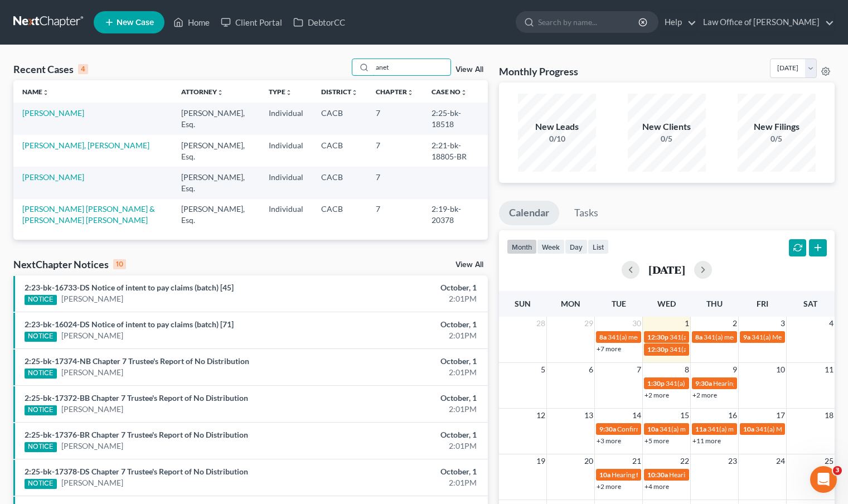
type input "anet"
click at [50, 113] on link "[PERSON_NAME]" at bounding box center [53, 112] width 62 height 9
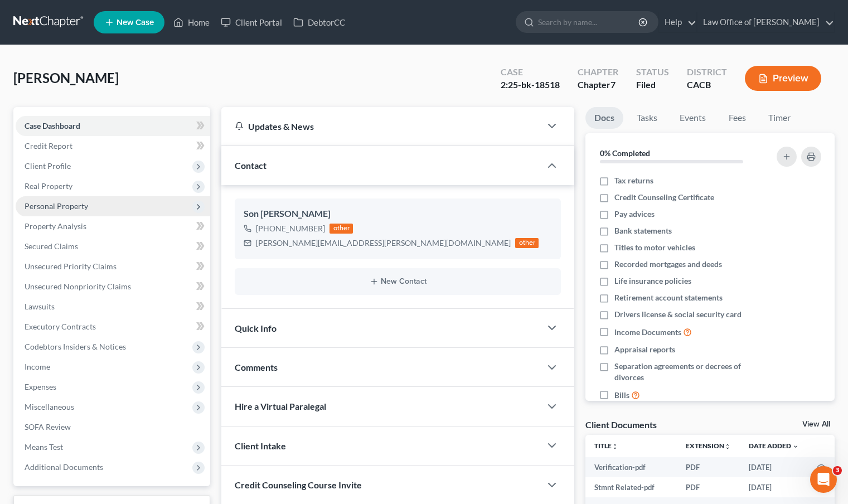
click at [55, 209] on span "Personal Property" at bounding box center [57, 205] width 64 height 9
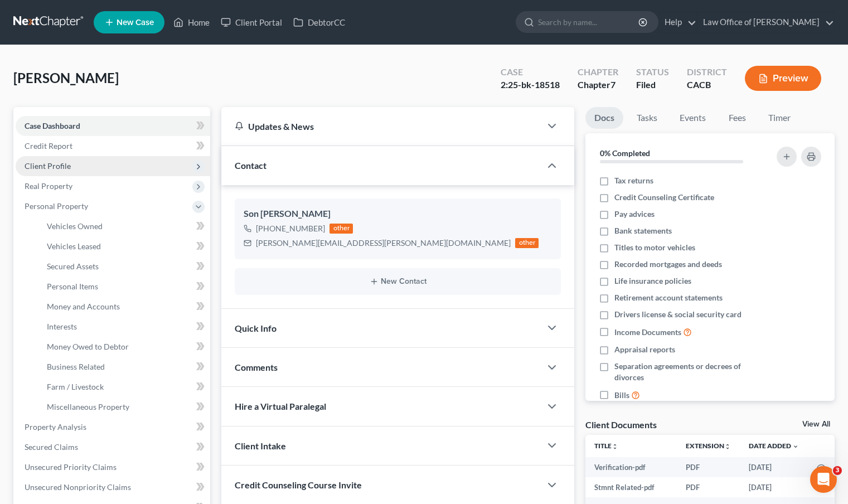
click at [69, 165] on span "Client Profile" at bounding box center [48, 165] width 46 height 9
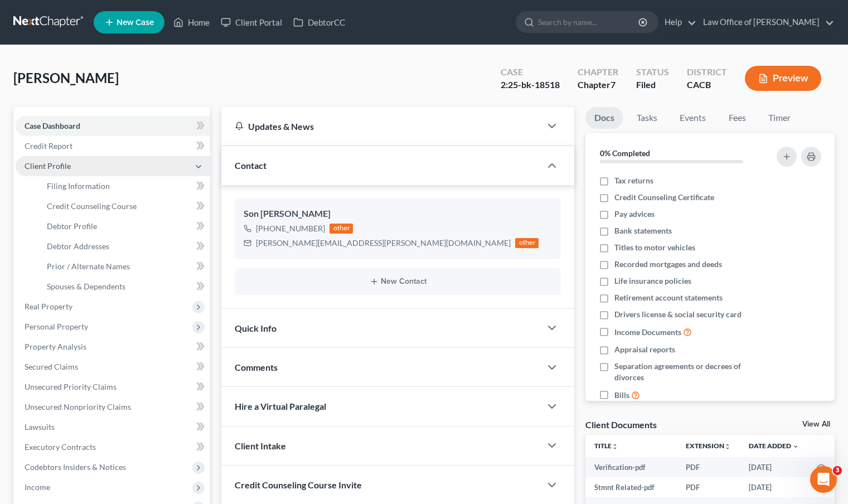
click at [87, 173] on span "Client Profile" at bounding box center [113, 166] width 195 height 20
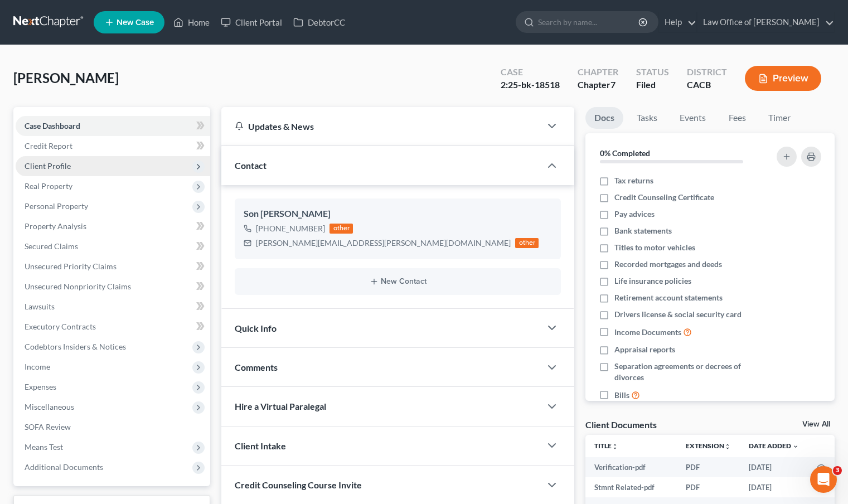
click at [56, 164] on span "Client Profile" at bounding box center [48, 165] width 46 height 9
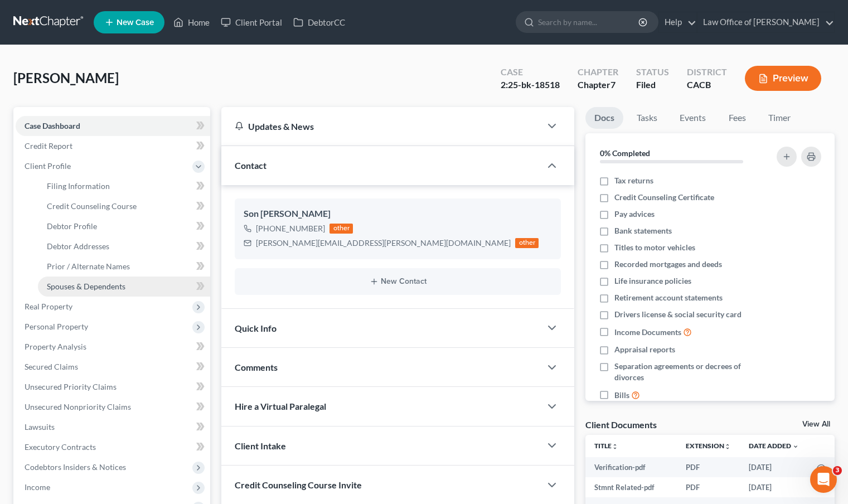
click at [82, 285] on span "Spouses & Dependents" at bounding box center [86, 285] width 79 height 9
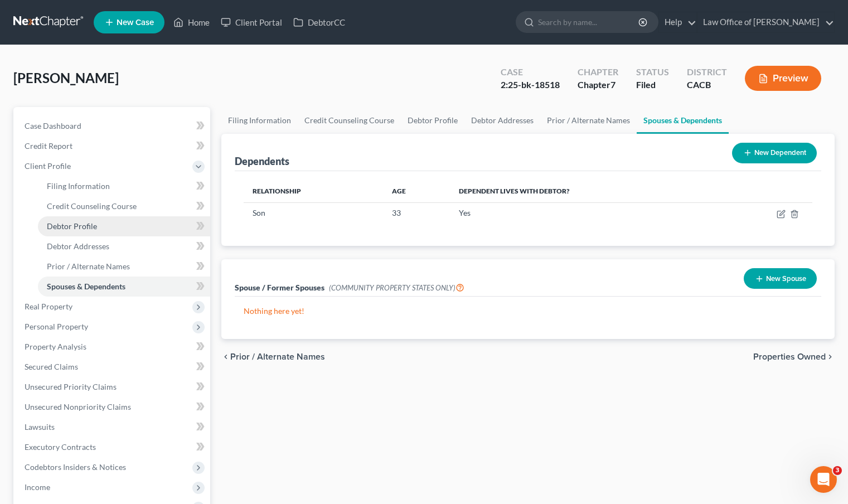
click at [73, 228] on span "Debtor Profile" at bounding box center [72, 225] width 50 height 9
select select "3"
select select "1"
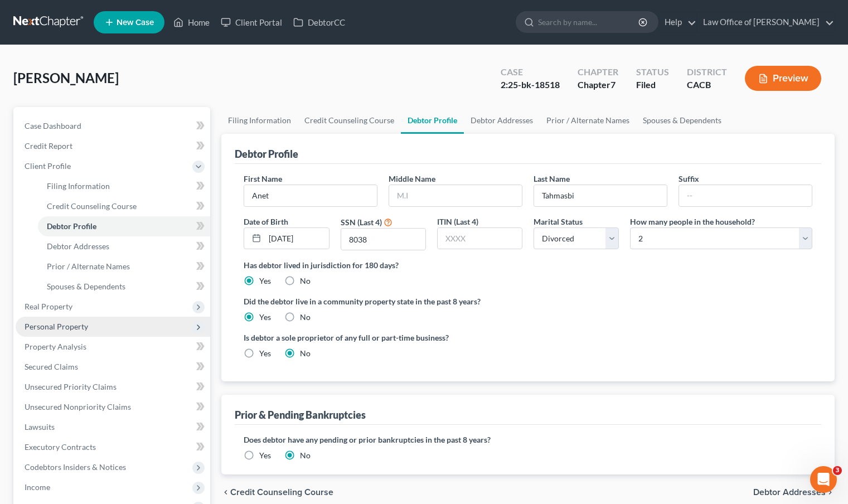
click at [75, 323] on span "Personal Property" at bounding box center [57, 326] width 64 height 9
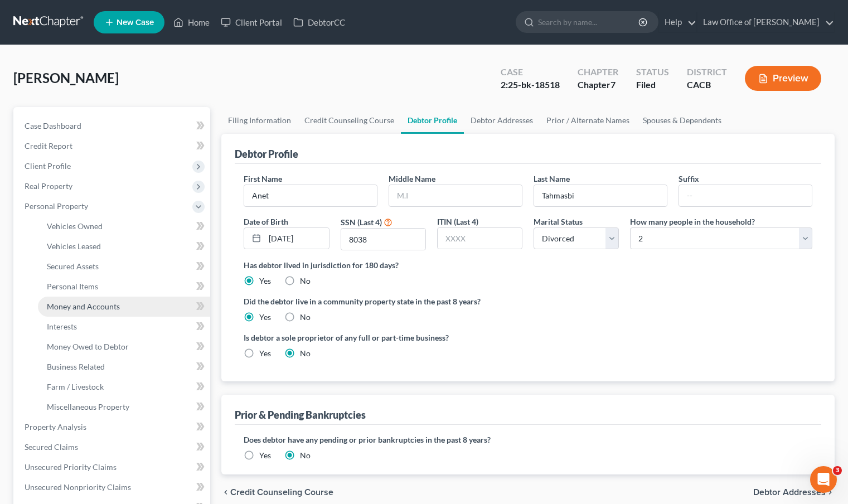
click at [82, 307] on span "Money and Accounts" at bounding box center [83, 306] width 73 height 9
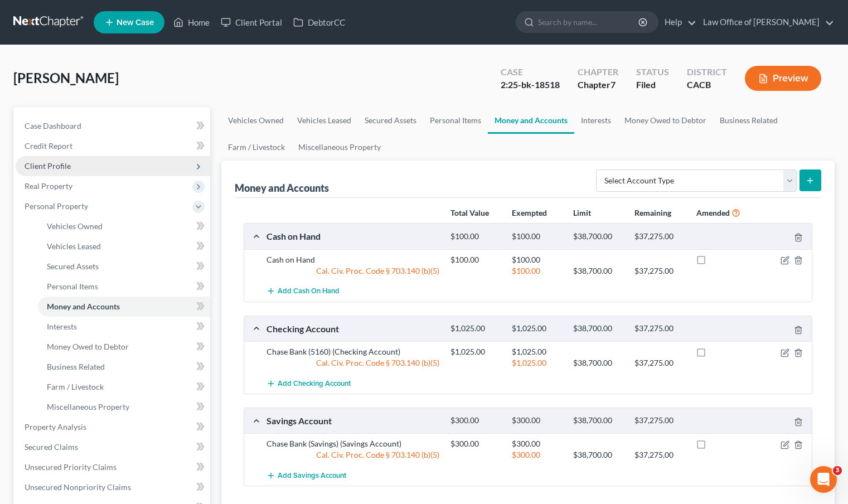
drag, startPoint x: 58, startPoint y: 167, endPoint x: 64, endPoint y: 170, distance: 6.7
click at [58, 167] on span "Client Profile" at bounding box center [48, 165] width 46 height 9
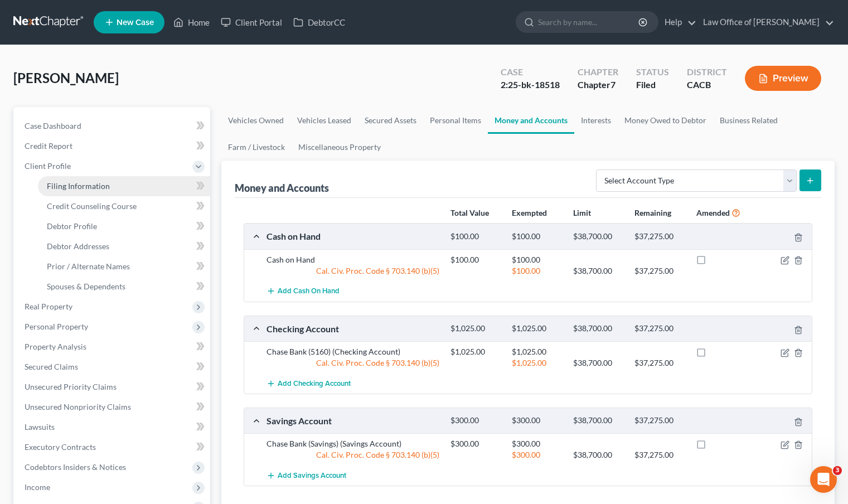
click at [88, 187] on span "Filing Information" at bounding box center [78, 185] width 63 height 9
select select "1"
select select "0"
select select "4"
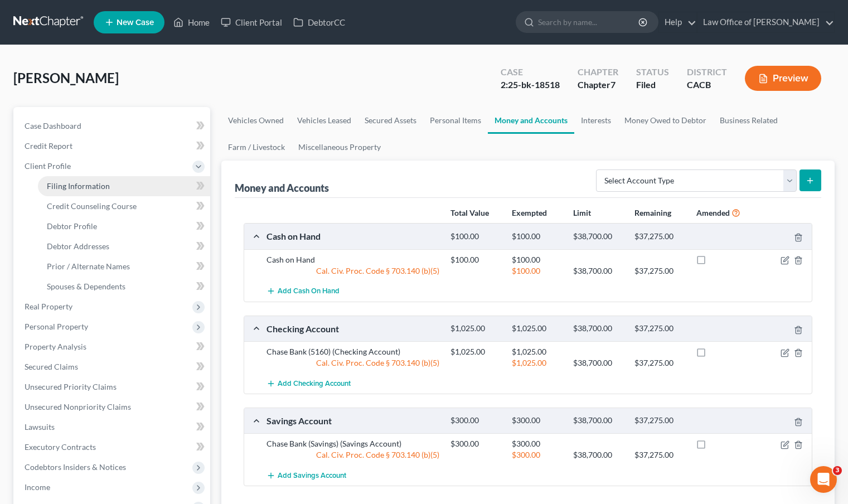
select select "0"
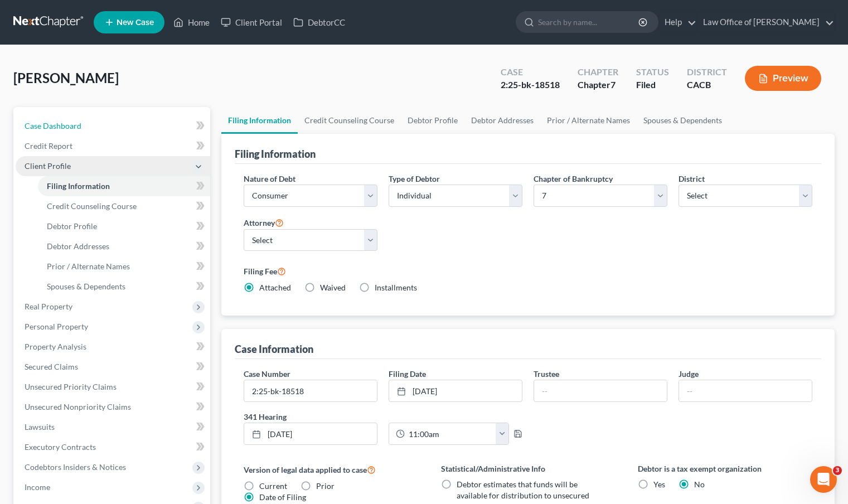
drag, startPoint x: 76, startPoint y: 127, endPoint x: 137, endPoint y: 169, distance: 74.8
click at [75, 127] on span "Case Dashboard" at bounding box center [53, 125] width 57 height 9
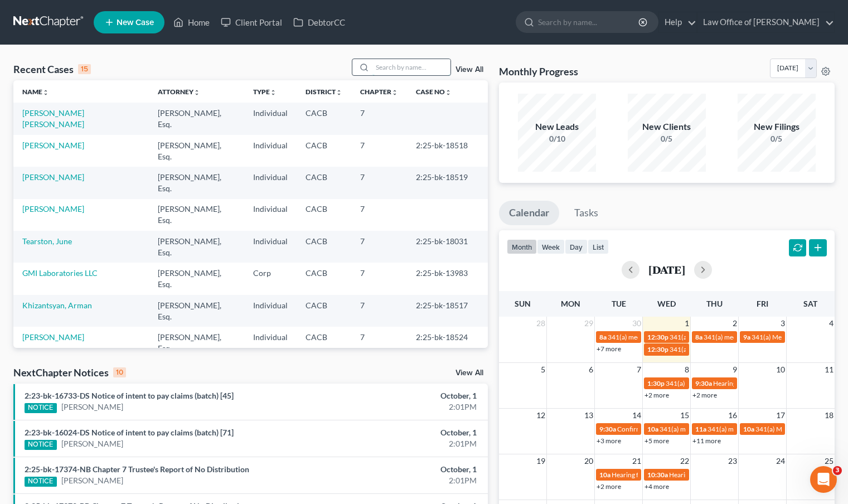
click at [392, 70] on input "search" at bounding box center [411, 67] width 78 height 16
type input "[PERSON_NAME]"
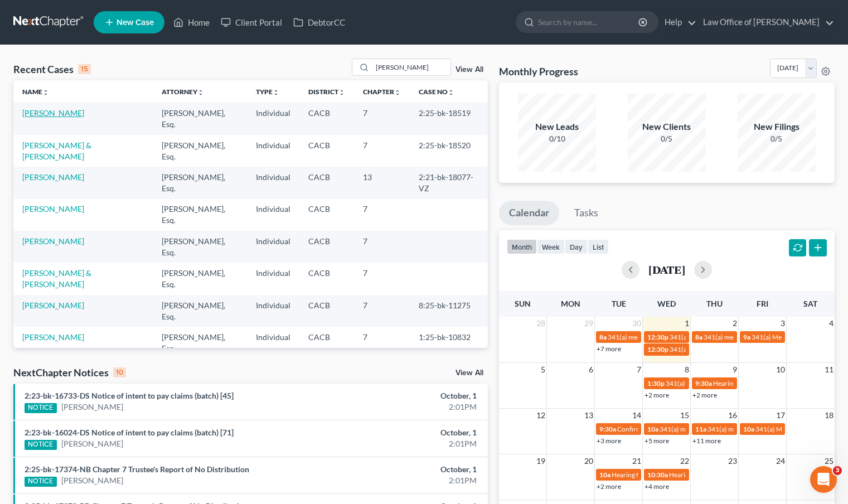
click at [47, 115] on link "[PERSON_NAME]" at bounding box center [53, 112] width 62 height 9
